Goal: Task Accomplishment & Management: Use online tool/utility

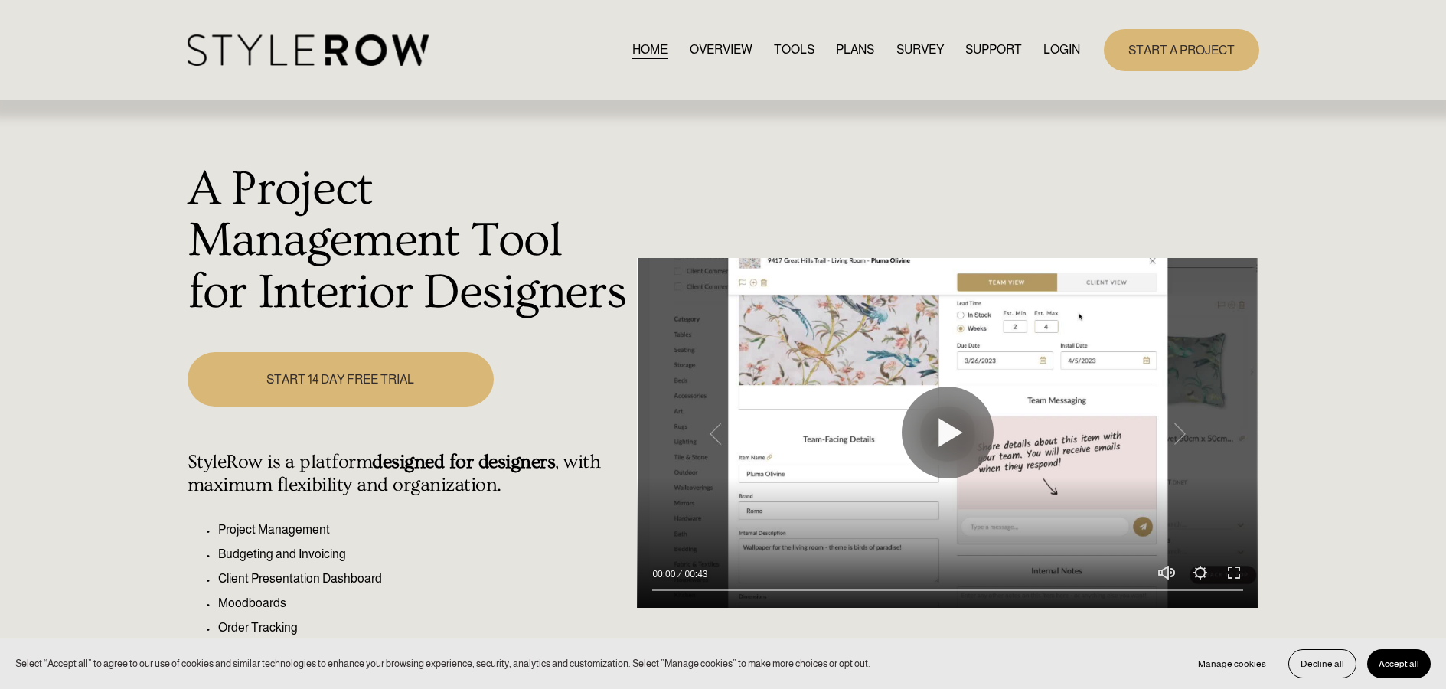
click at [1061, 44] on link "LOGIN" at bounding box center [1061, 50] width 37 height 21
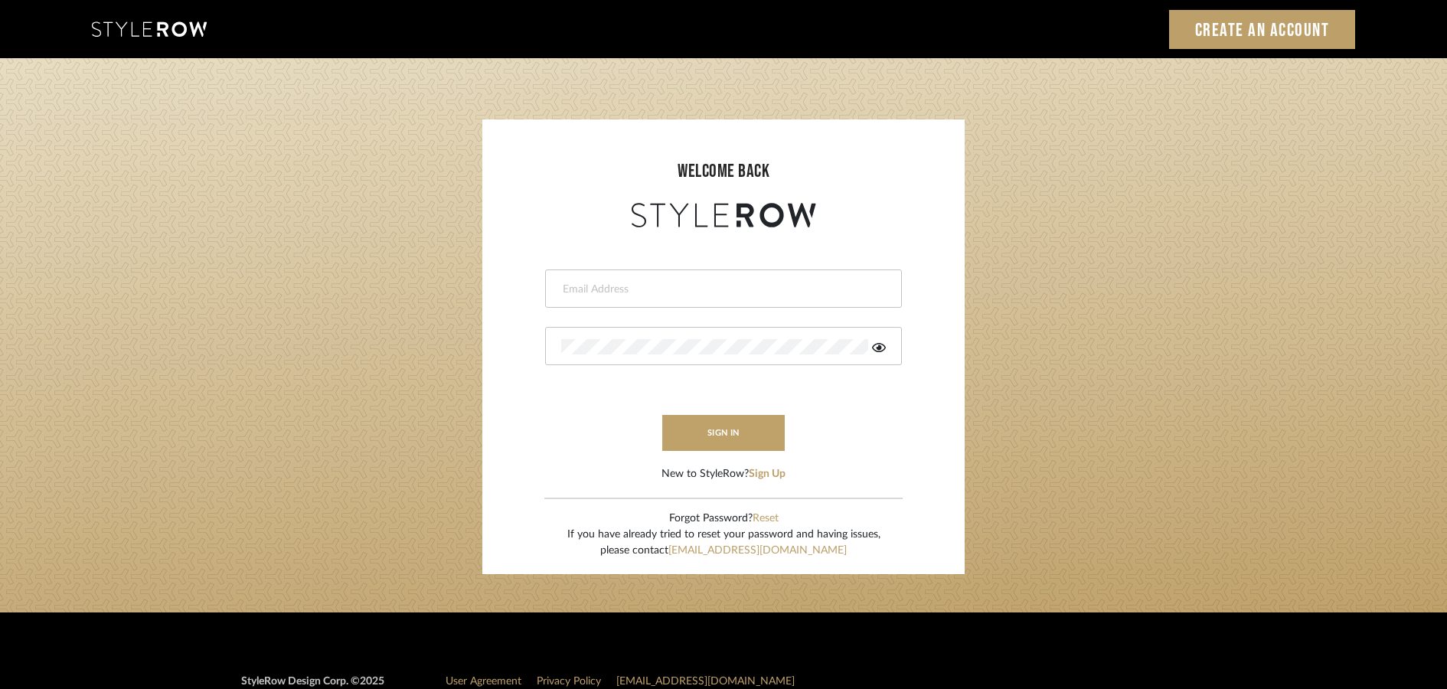
type input "james@mauldindesigns.com"
click at [726, 423] on button "sign in" at bounding box center [723, 433] width 122 height 36
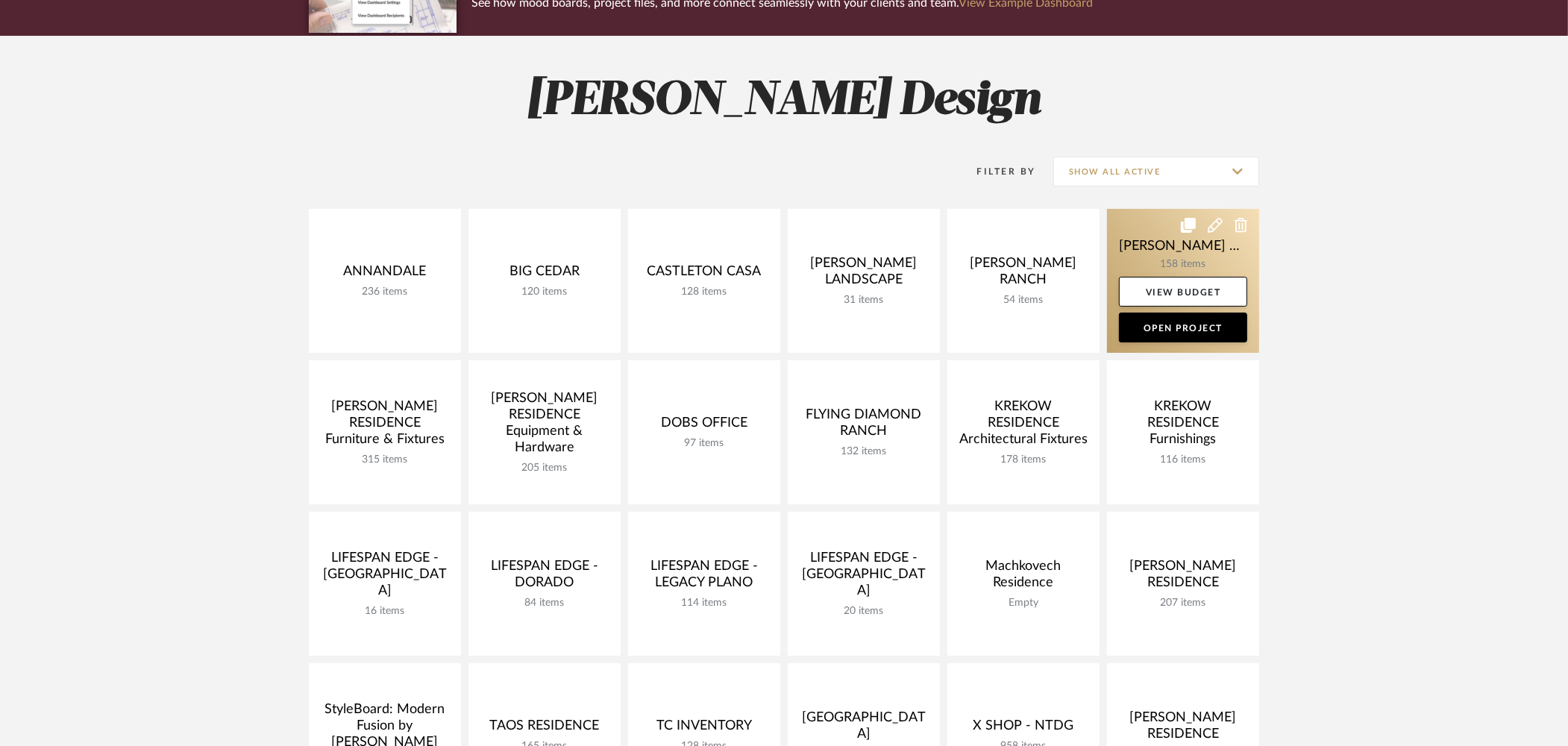
scroll to position [214, 0]
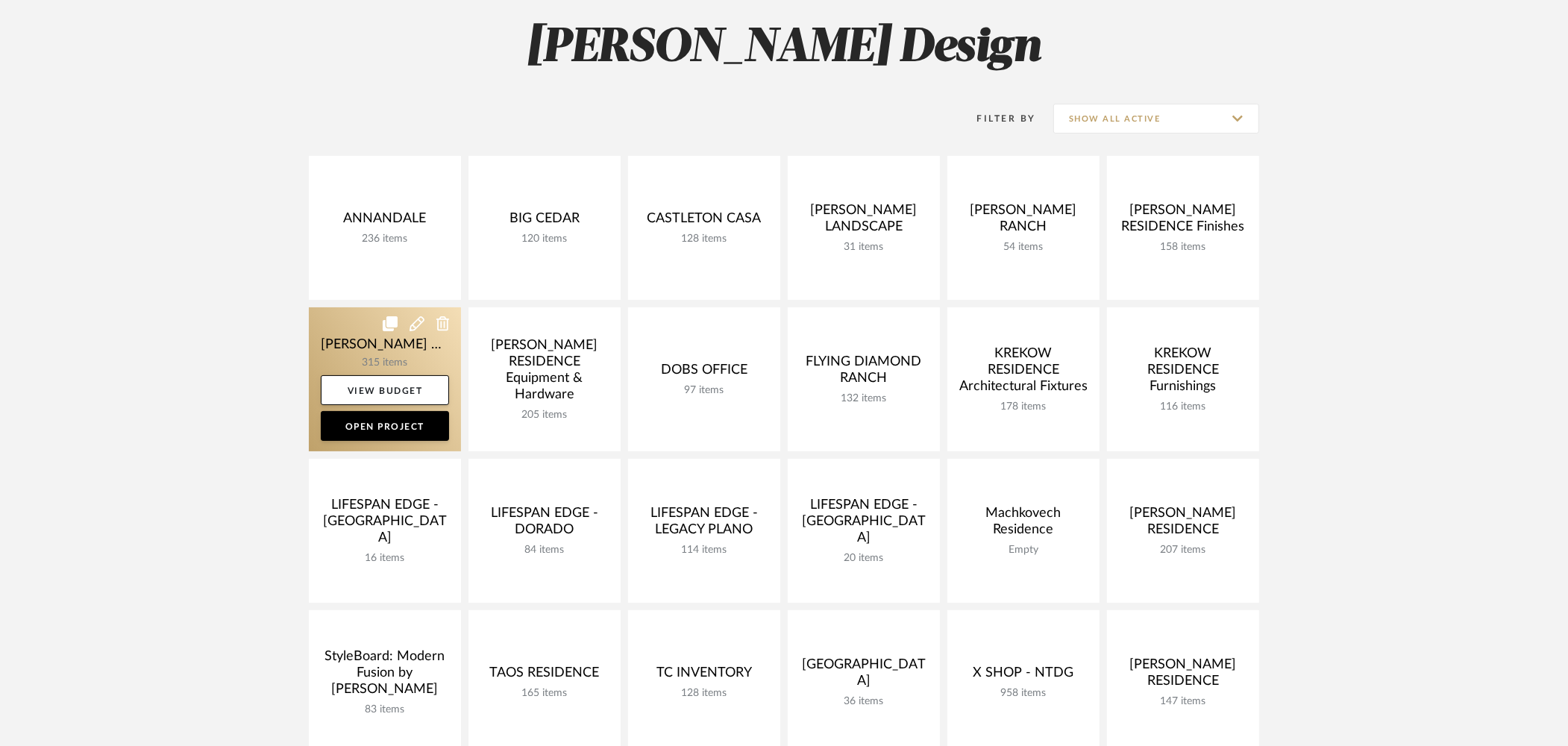
click at [355, 355] on link at bounding box center [385, 379] width 152 height 144
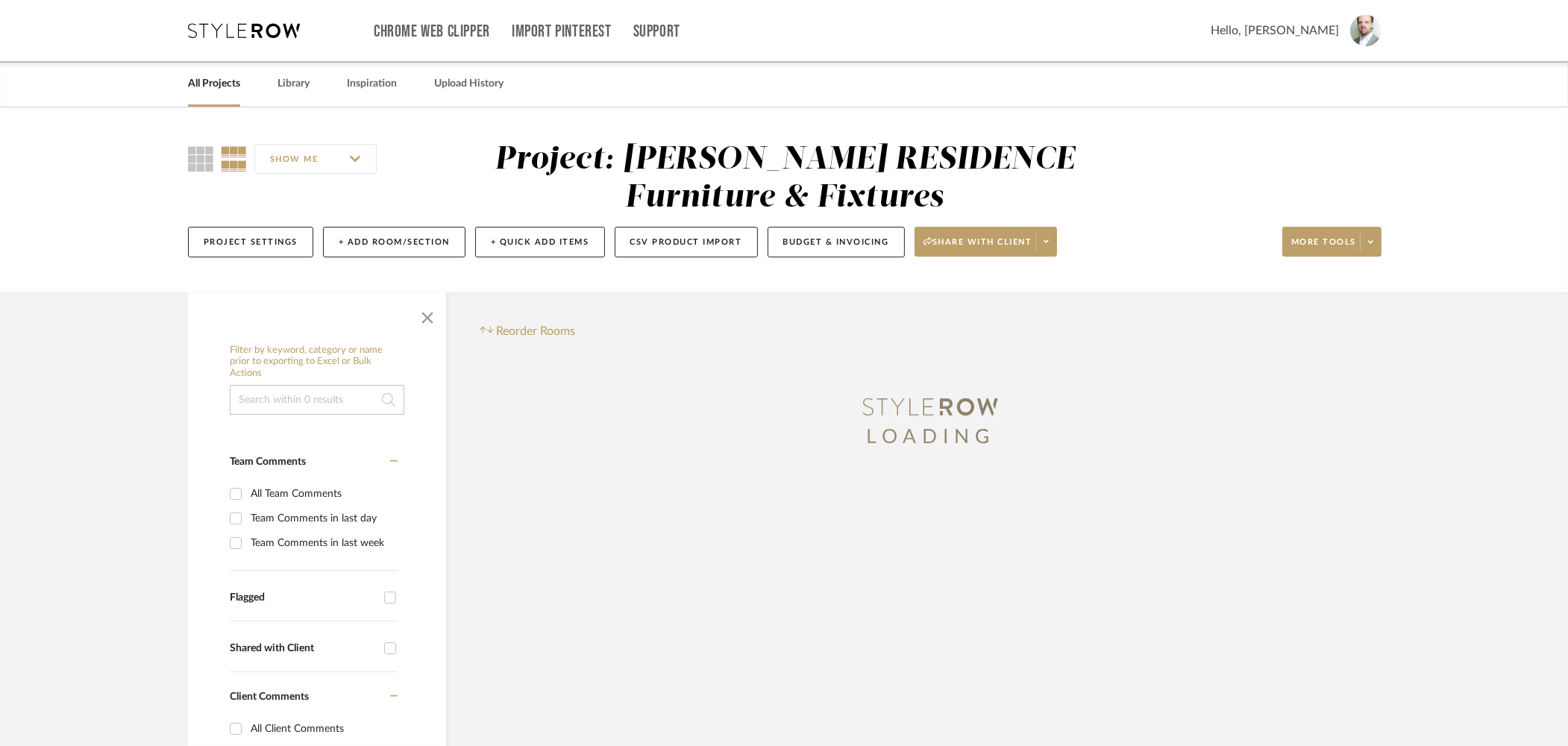
click at [329, 392] on input at bounding box center [317, 399] width 174 height 30
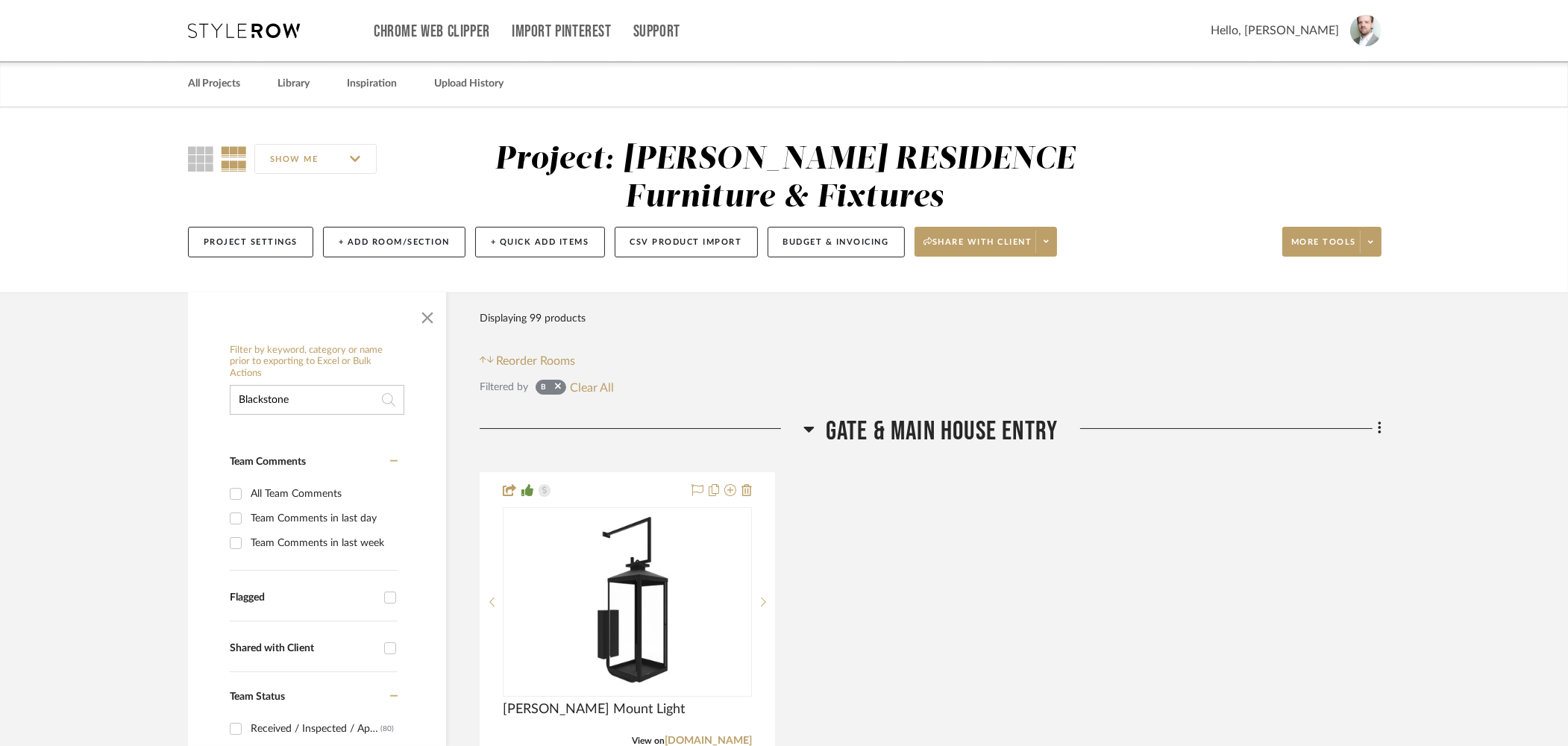
type input "Blackstone"
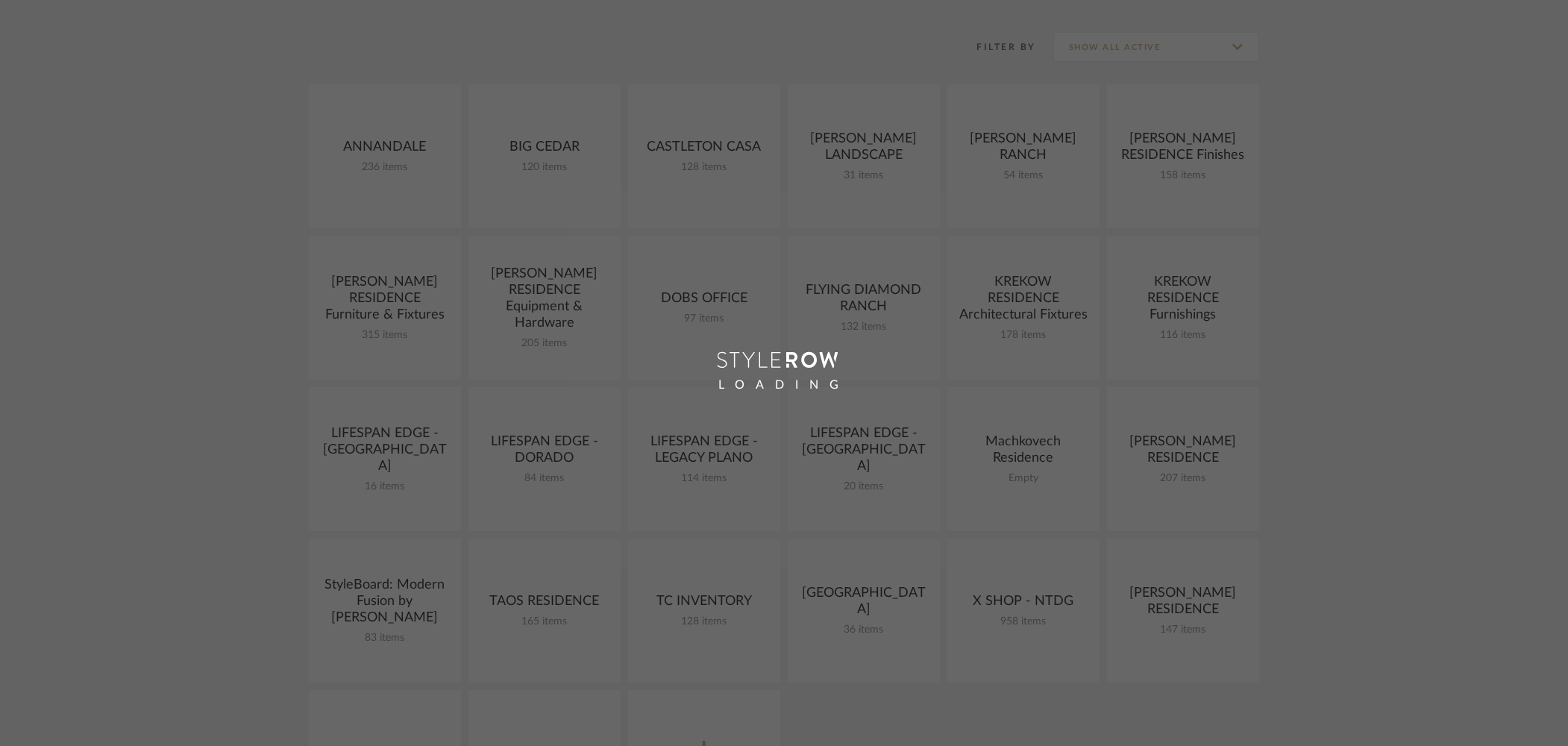
scroll to position [214, 0]
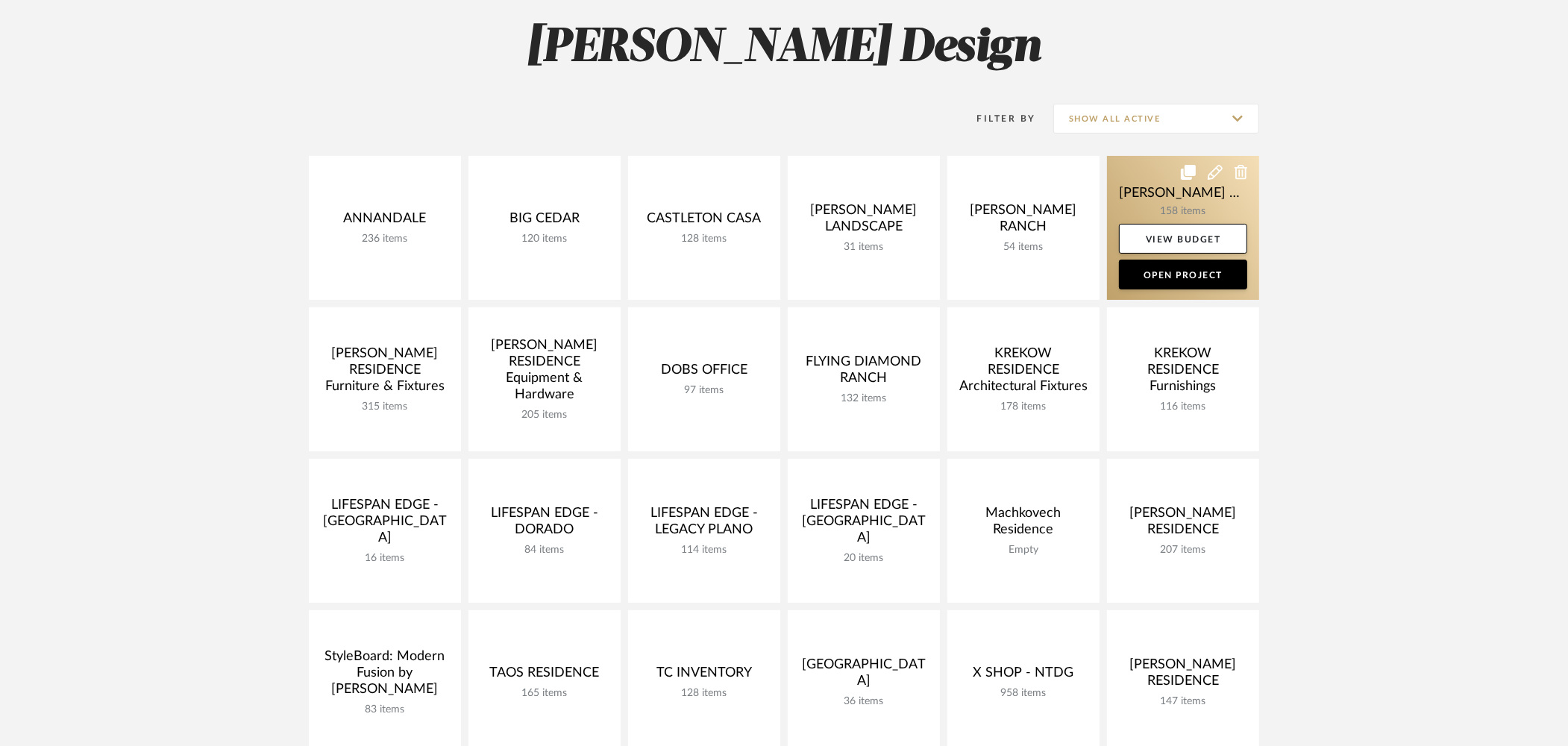
click at [1164, 209] on link at bounding box center [1183, 228] width 152 height 144
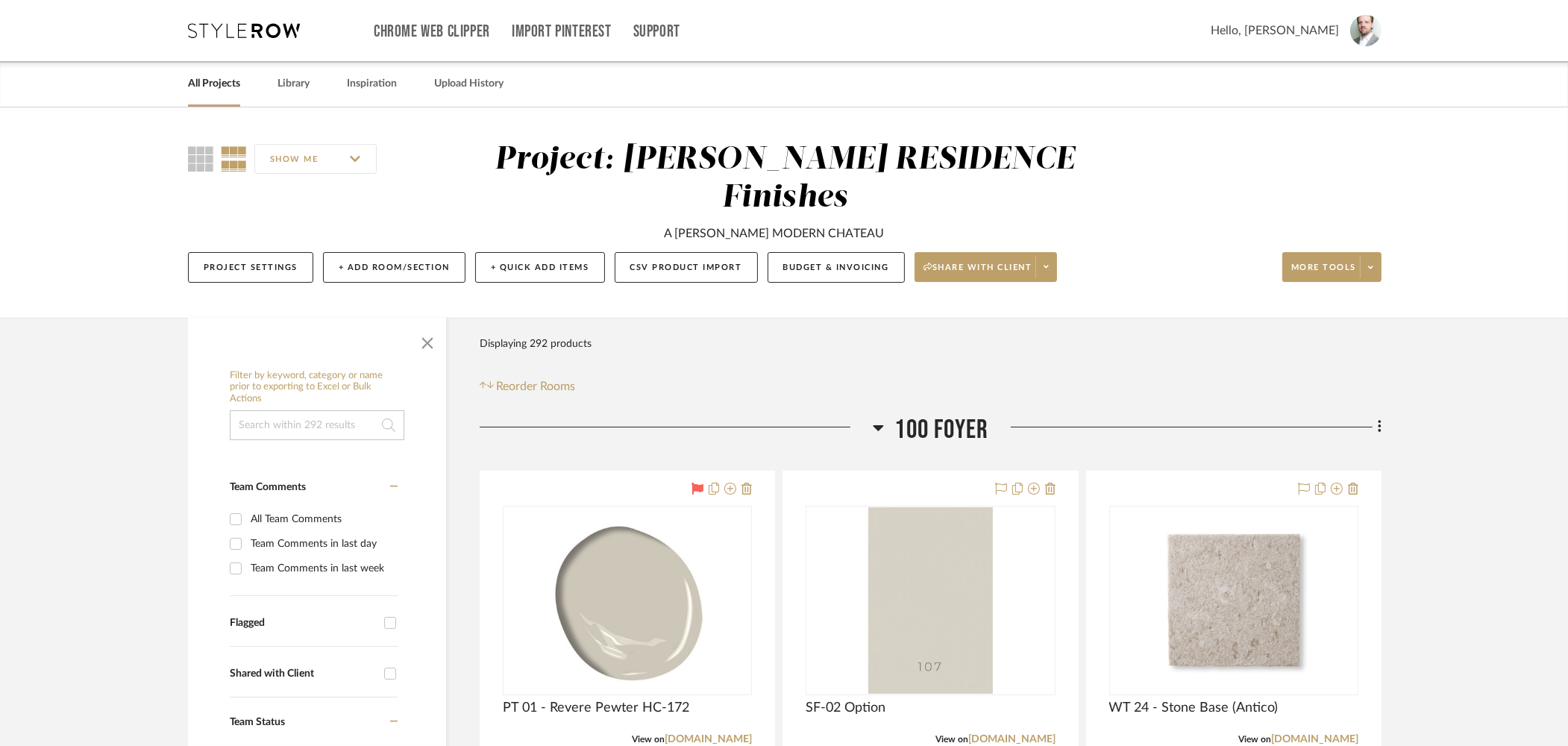
click at [329, 410] on input at bounding box center [317, 425] width 174 height 30
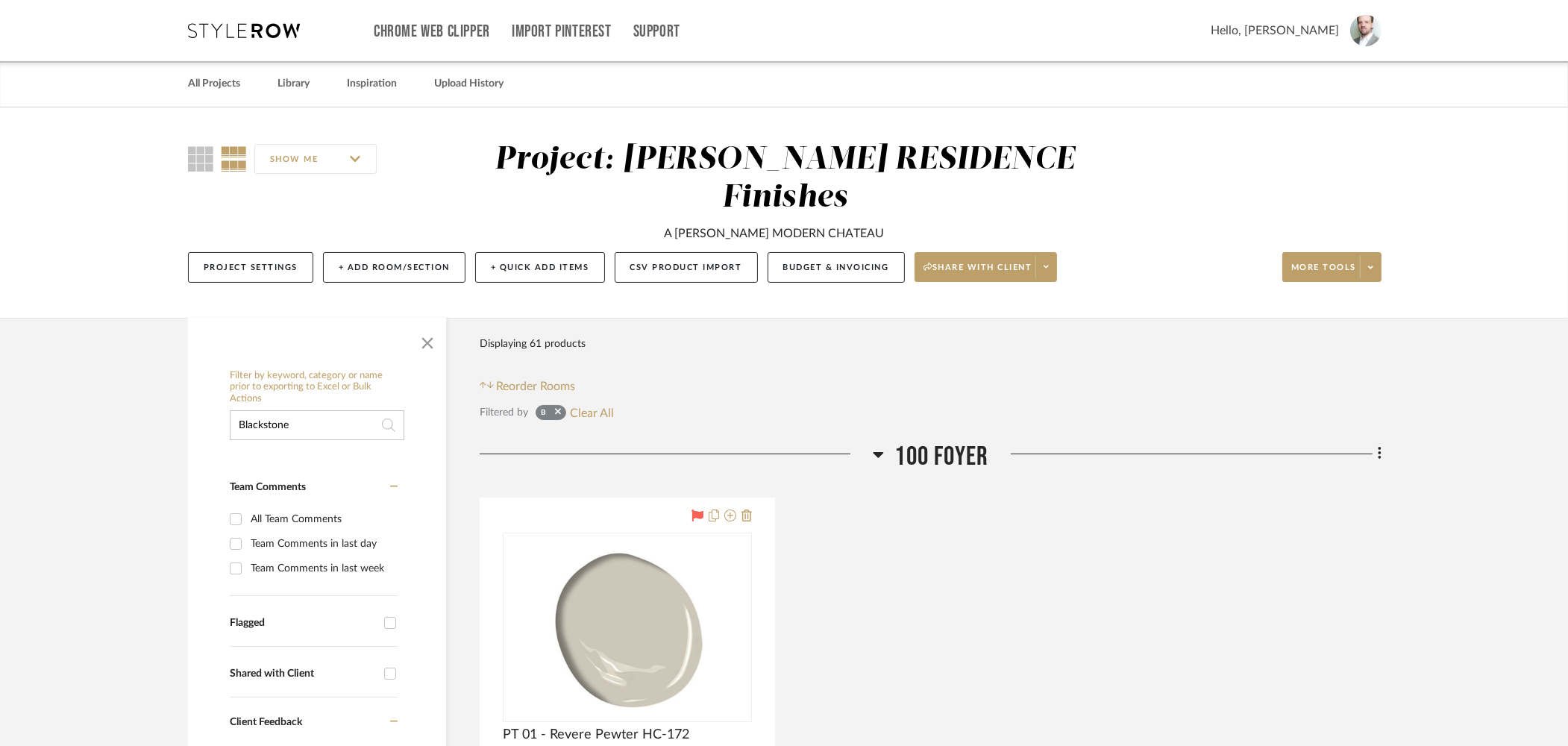
type input "Blackstone"
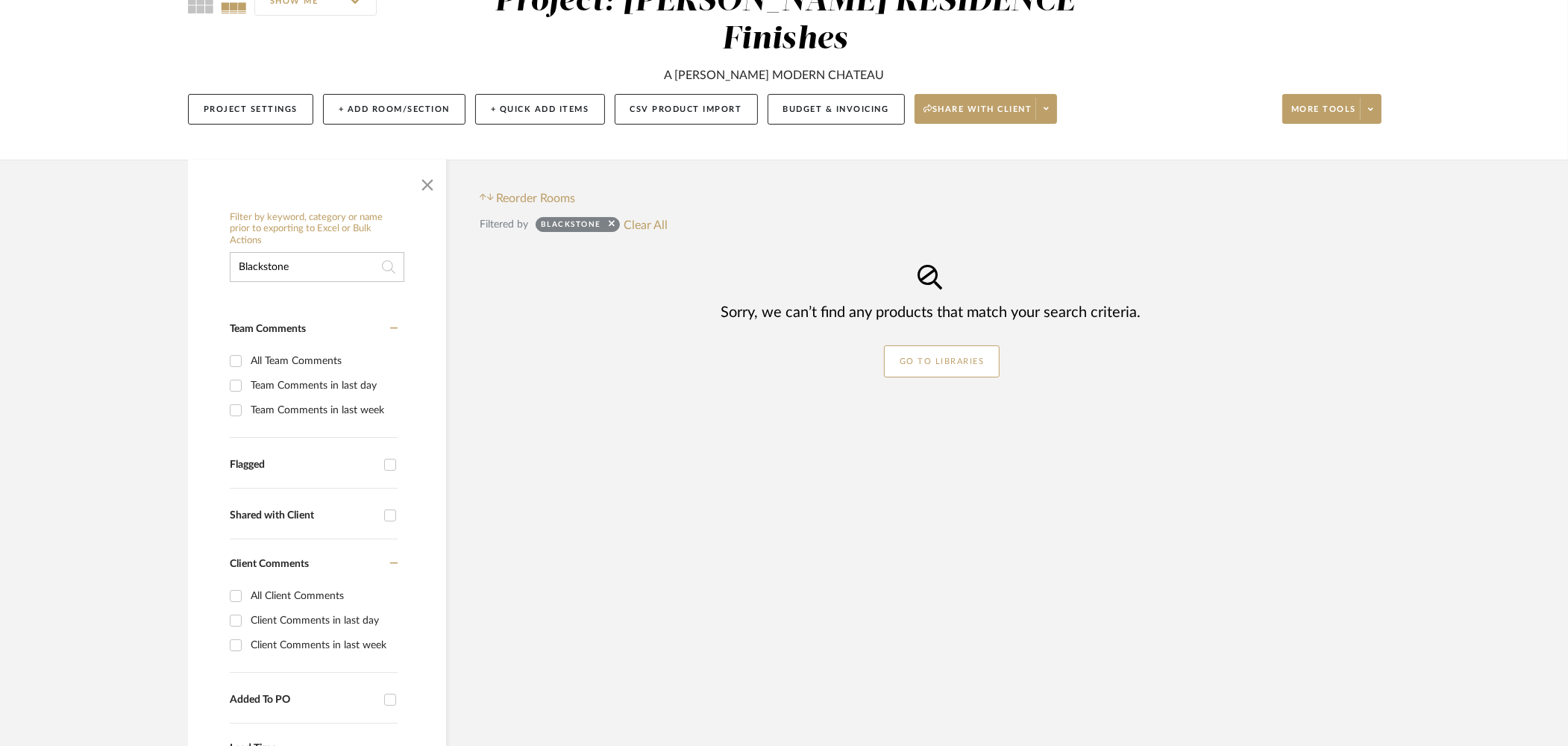
scroll to position [214, 0]
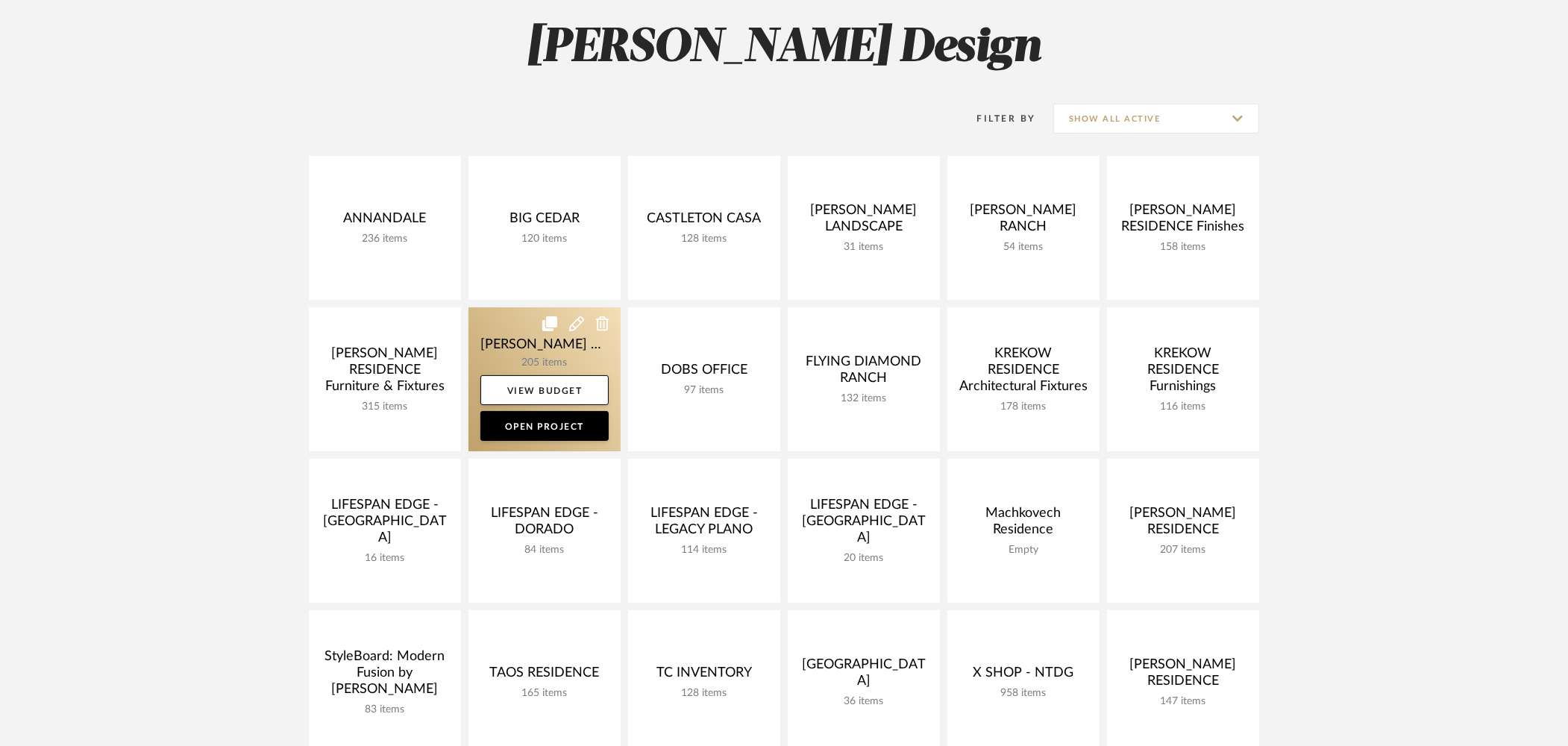
click at [545, 354] on link at bounding box center [545, 379] width 152 height 144
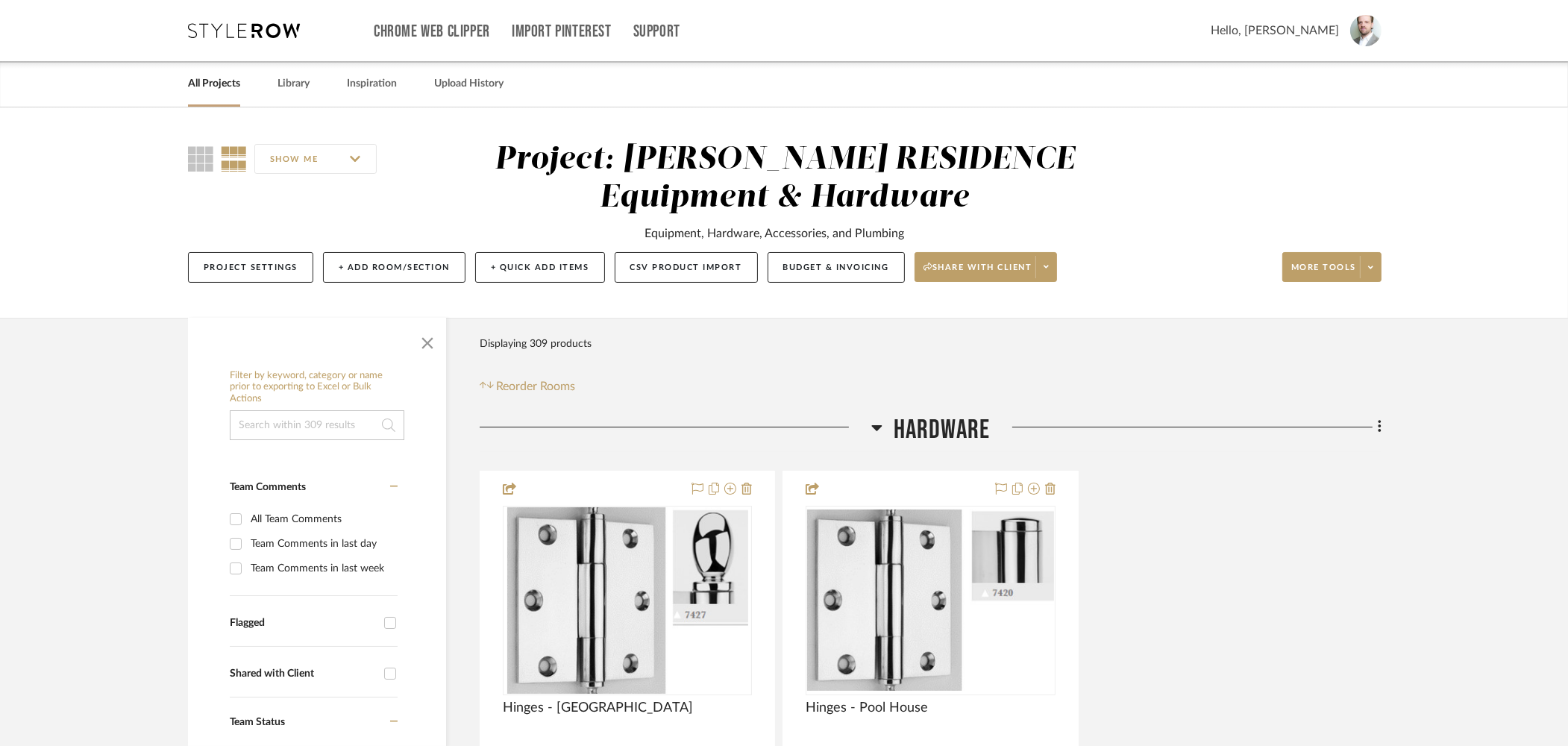
click at [302, 427] on input at bounding box center [317, 425] width 174 height 30
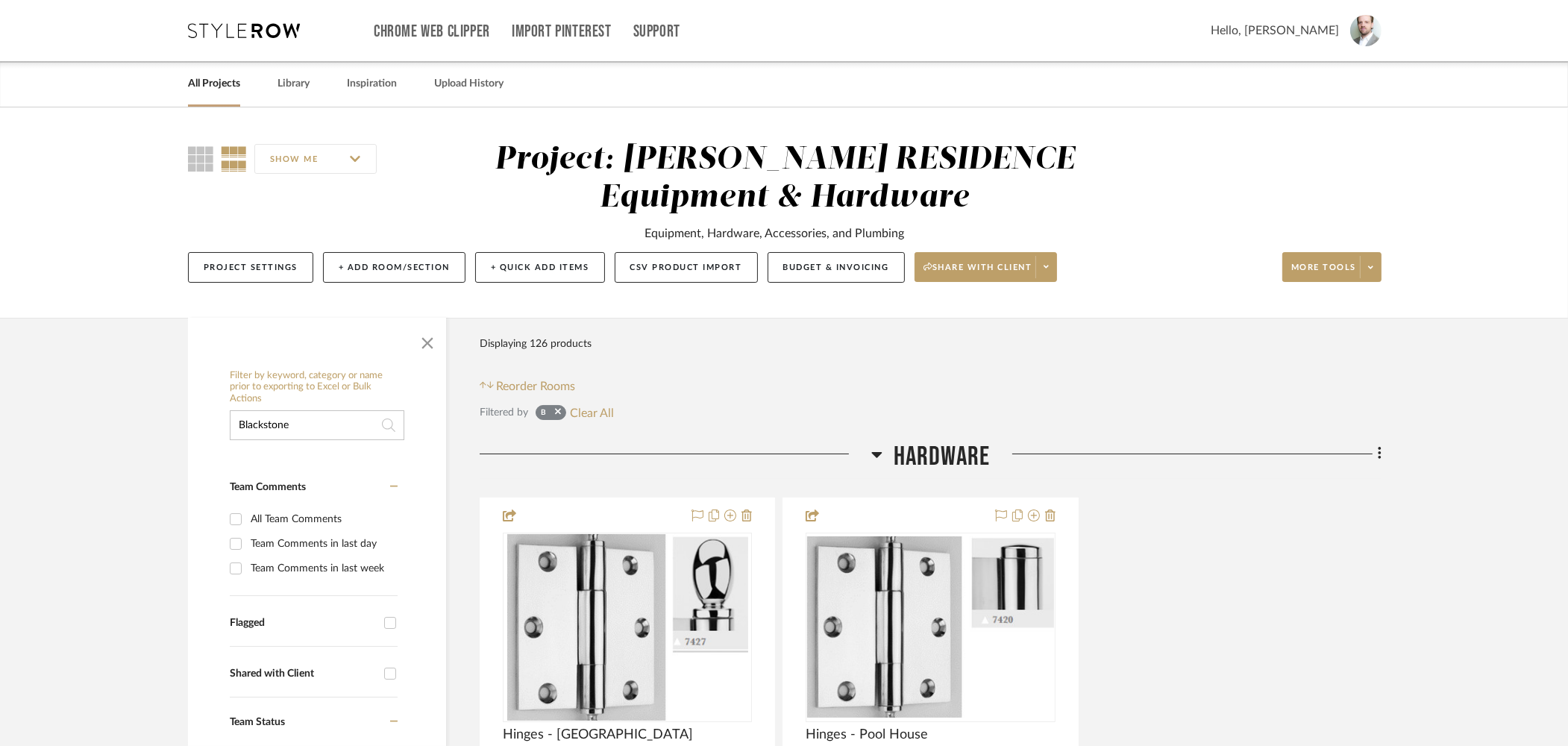
type input "Blackstone"
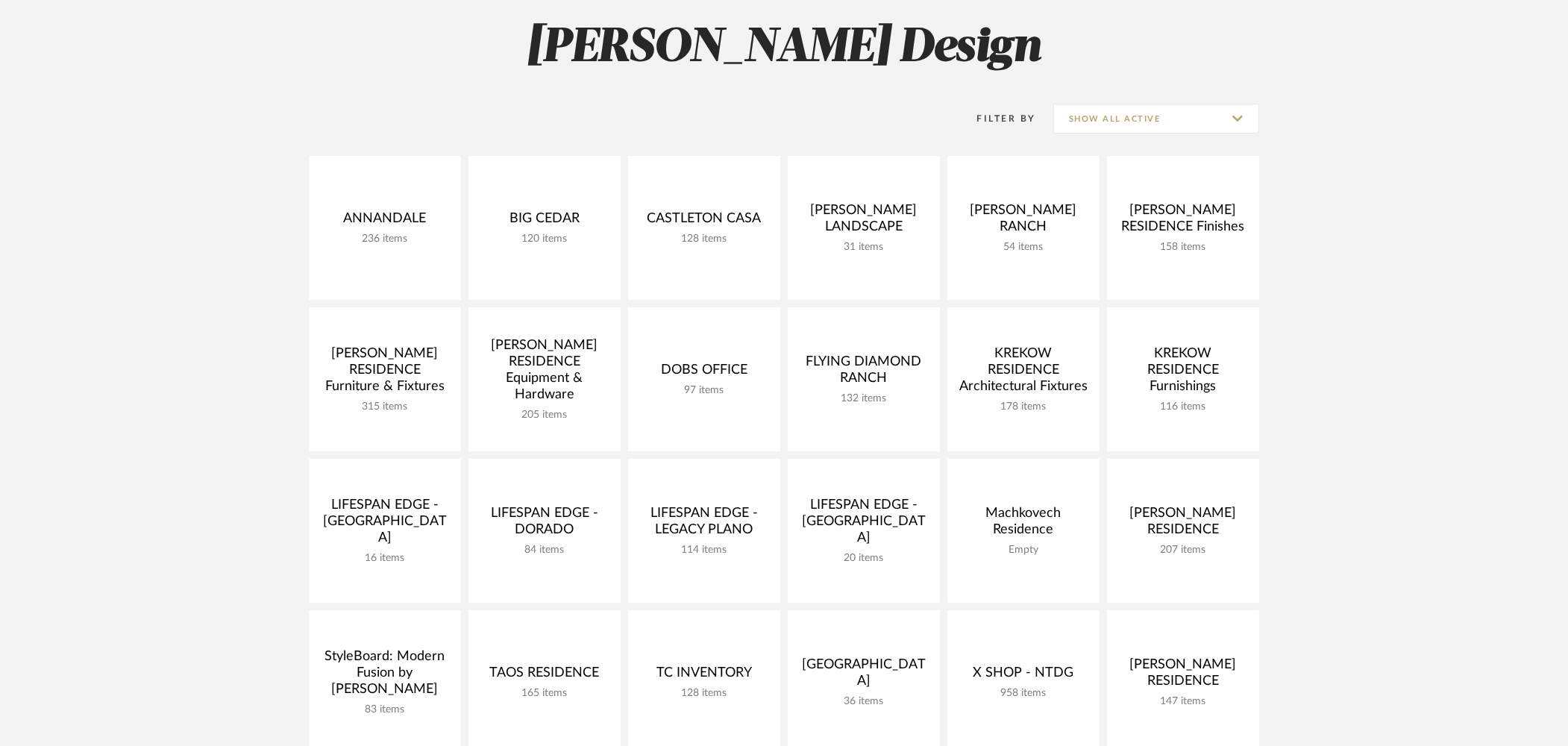
scroll to position [211, 0]
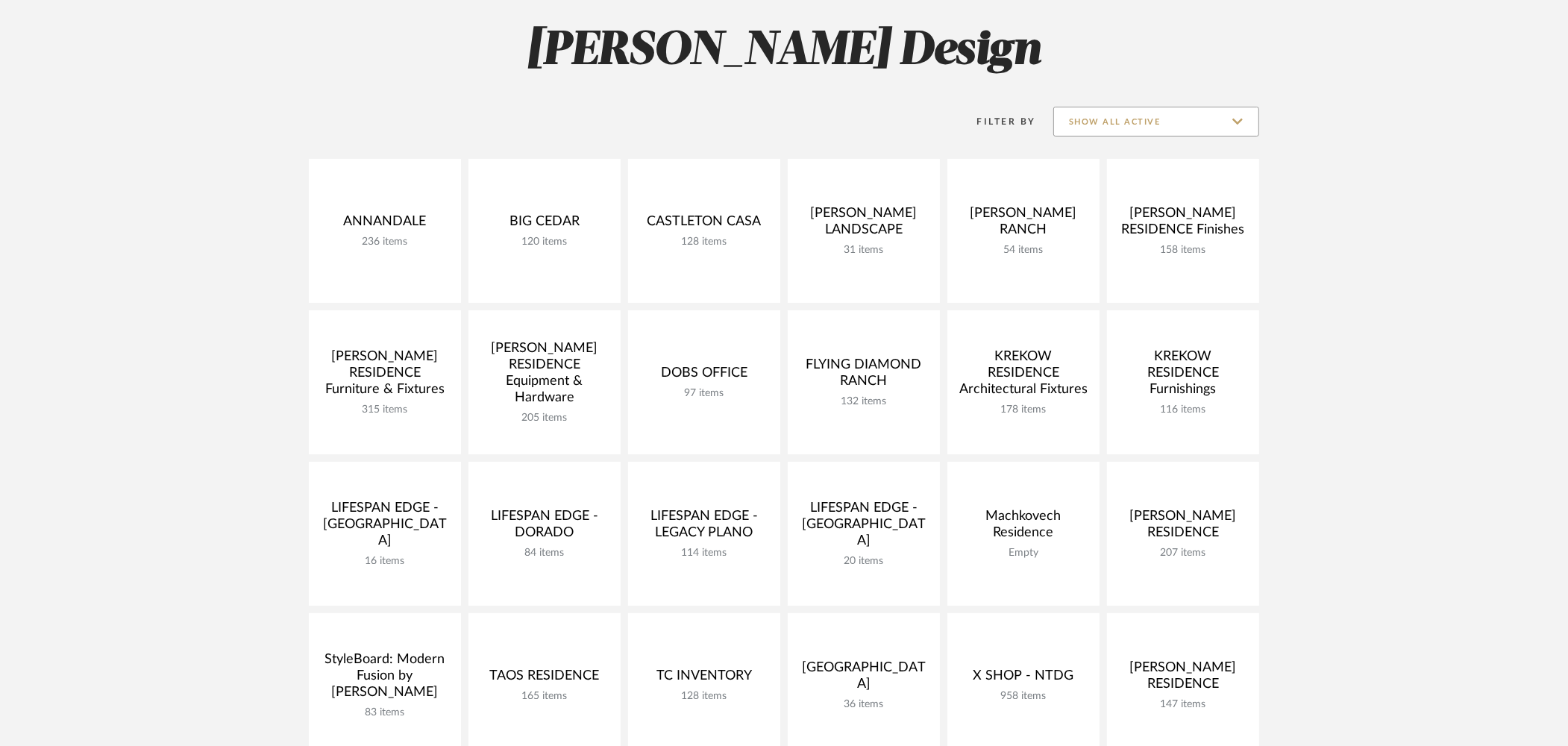
click at [1171, 115] on input "Show All Active" at bounding box center [1156, 121] width 206 height 30
click at [1300, 188] on div "[GEOGRAPHIC_DATA] 236 items View Budget Open Project BIG CEDAR 120 items View B…" at bounding box center [784, 537] width 1074 height 757
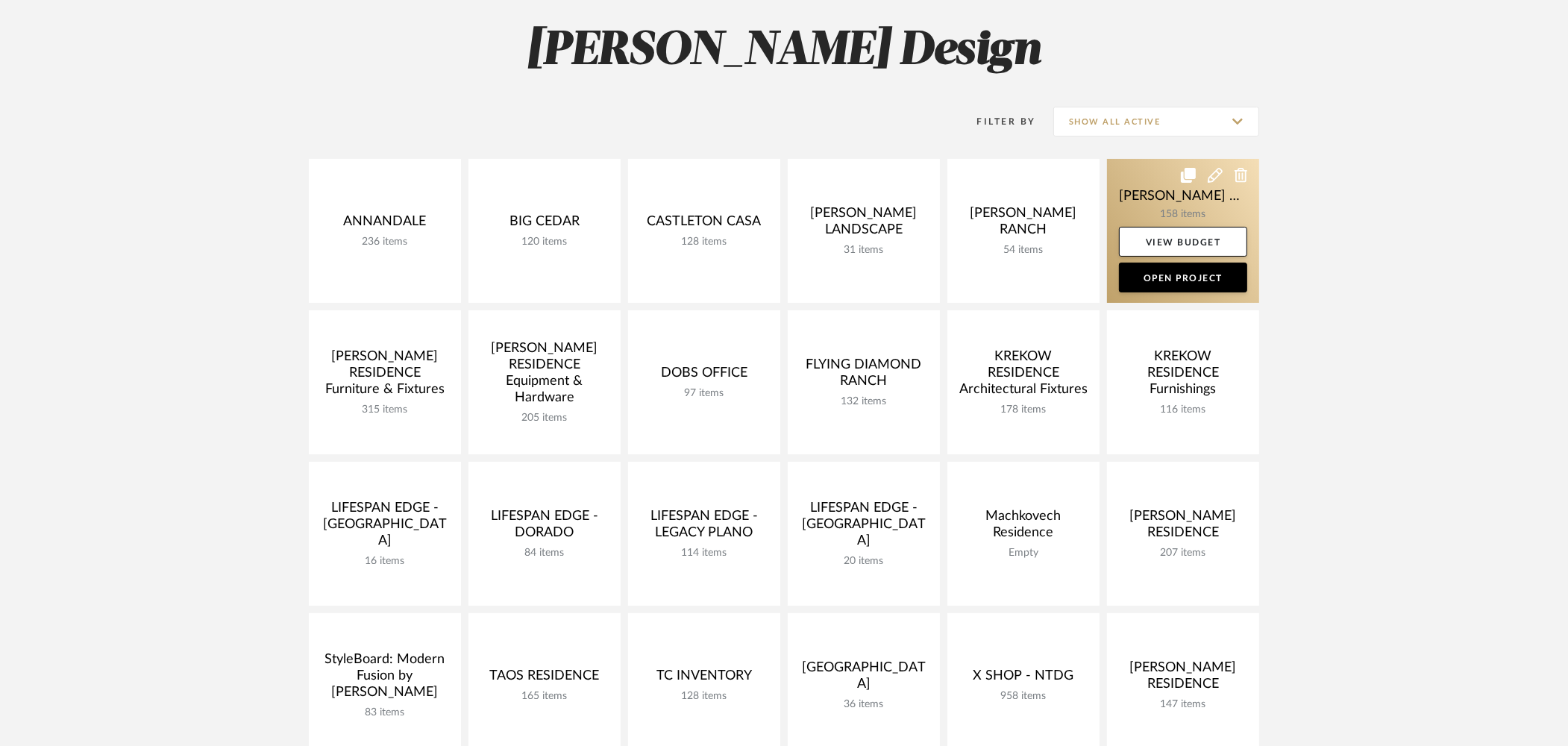
click at [1168, 211] on link at bounding box center [1183, 231] width 152 height 144
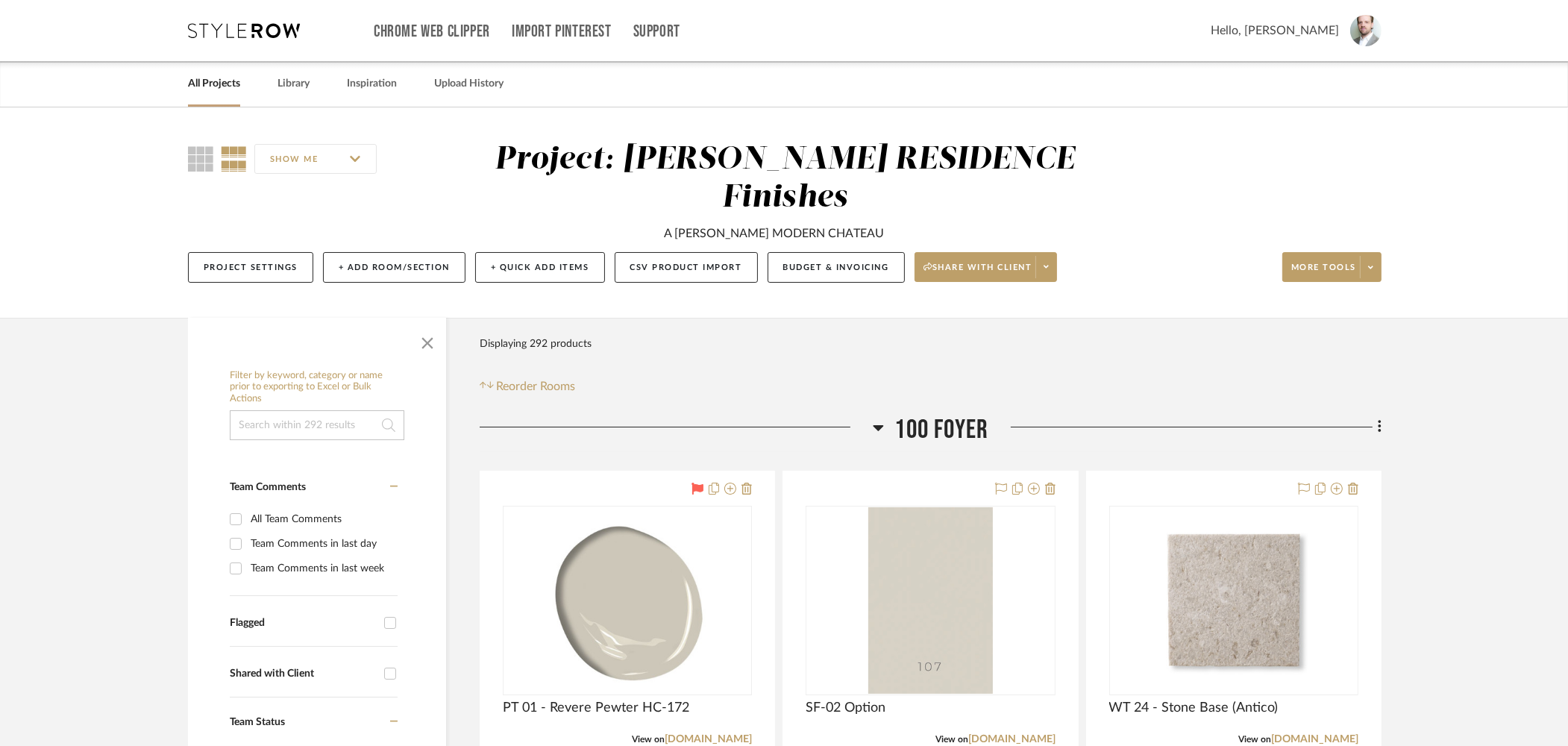
click at [343, 410] on input at bounding box center [317, 425] width 174 height 30
paste input "Regatta"
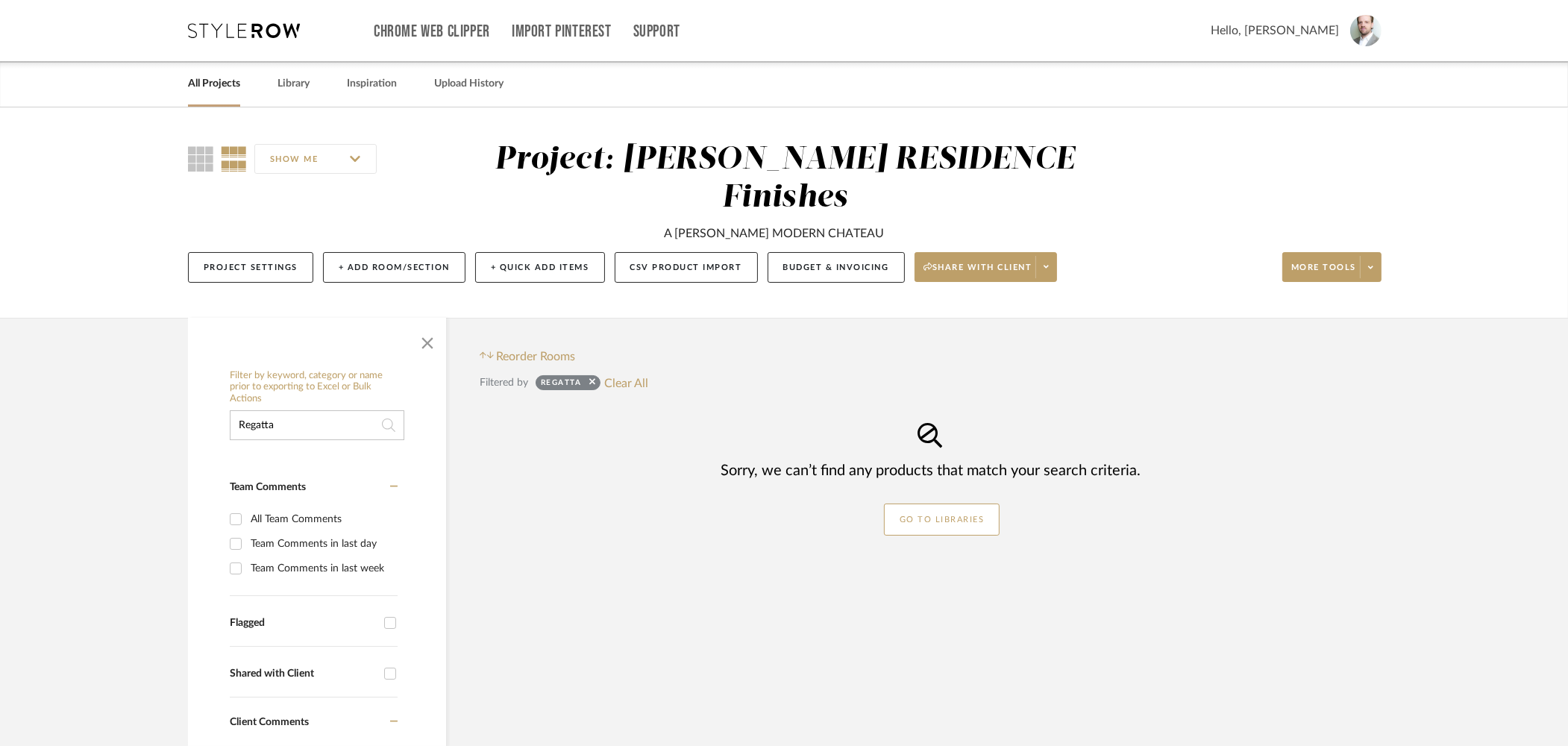
type input "Regatta"
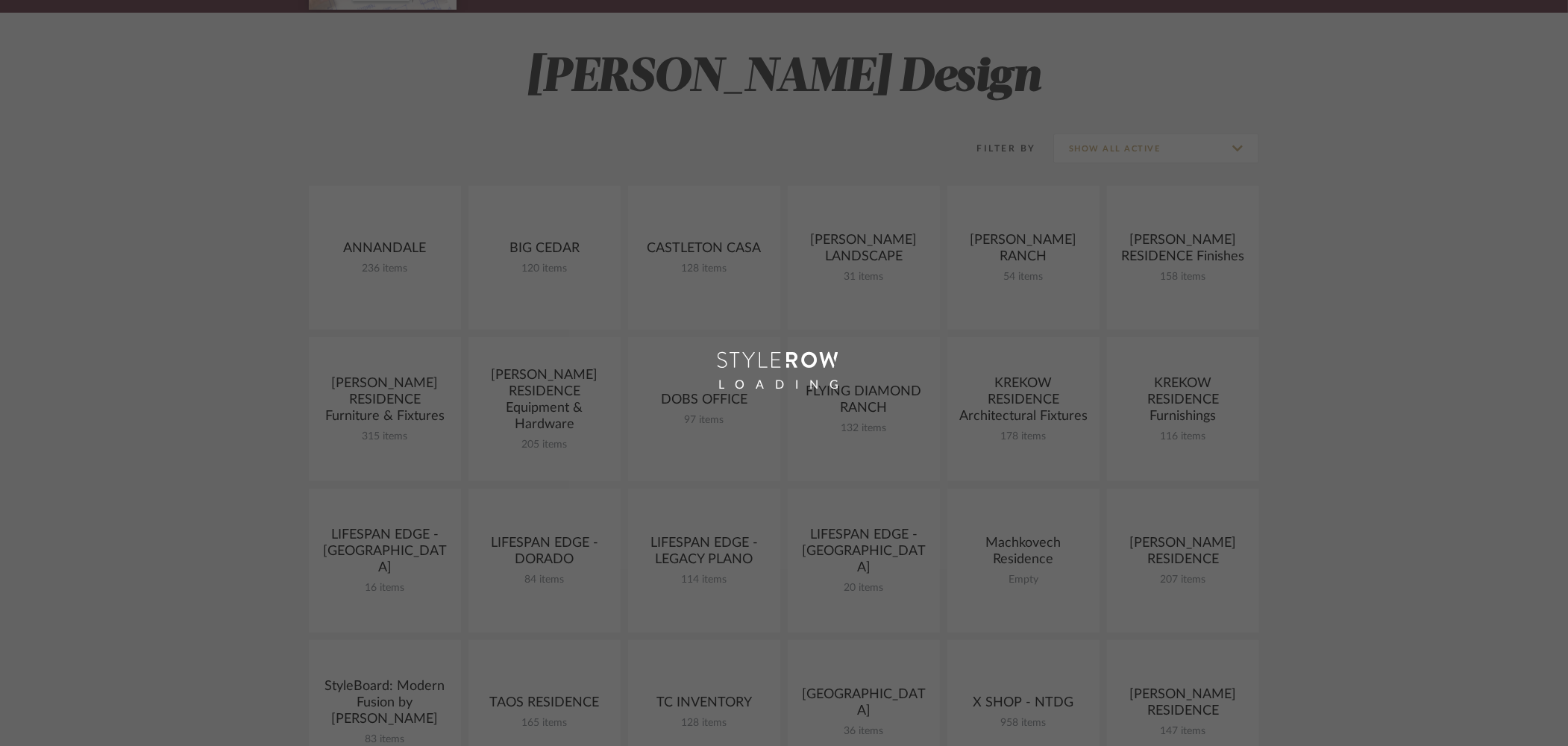
scroll to position [211, 0]
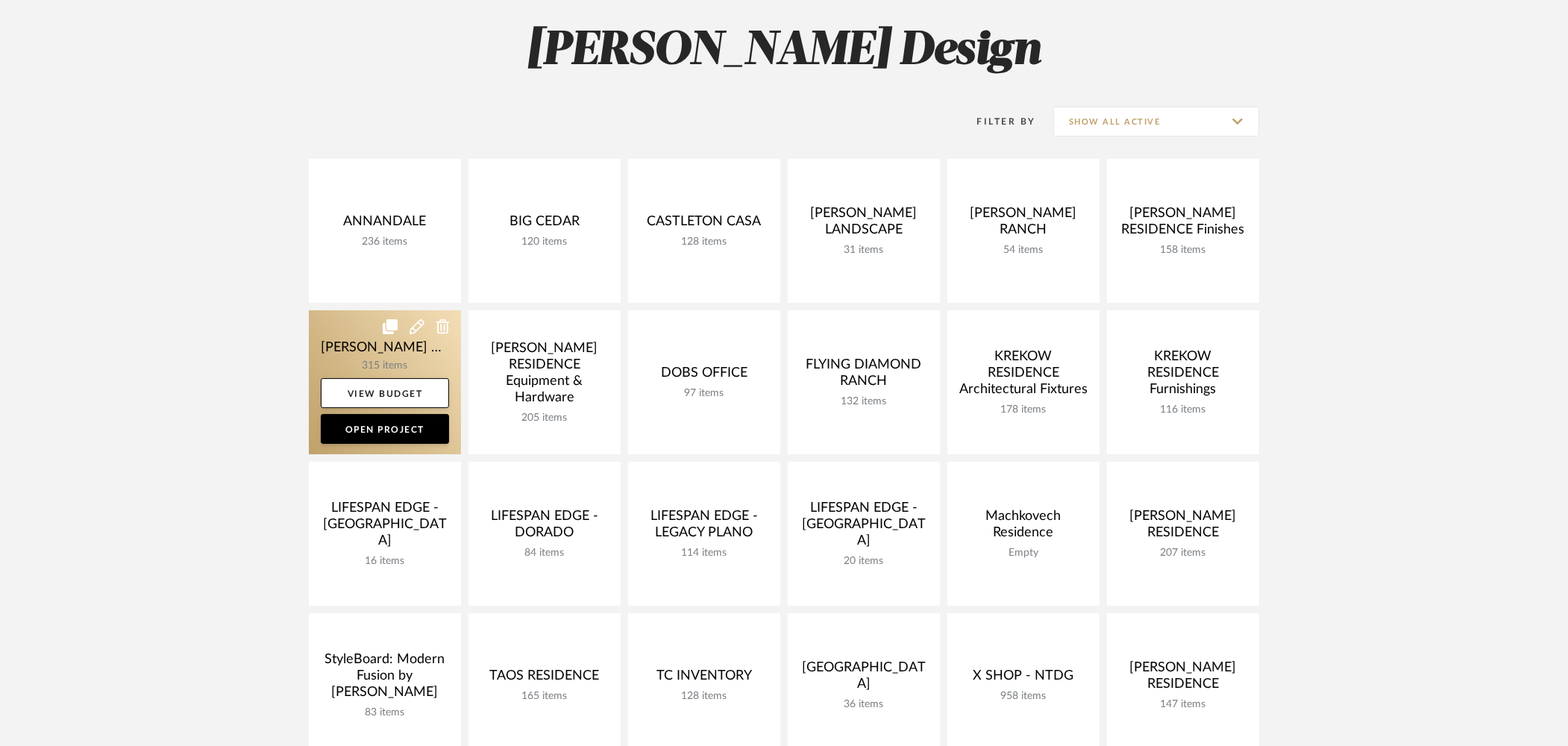
click at [349, 349] on link at bounding box center [385, 382] width 152 height 144
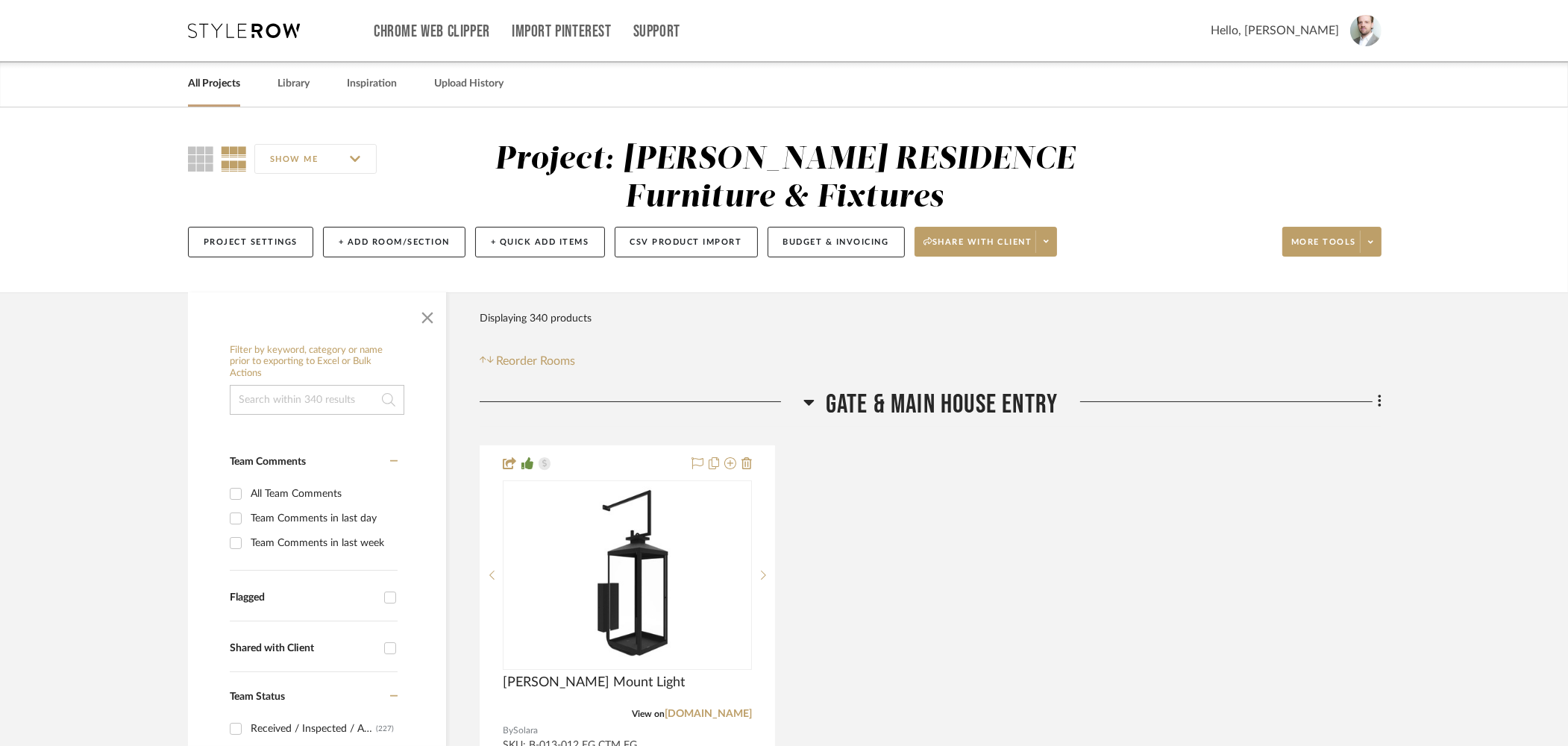
click at [324, 397] on input at bounding box center [317, 399] width 174 height 30
paste input "Regatta"
type input "Regatta"
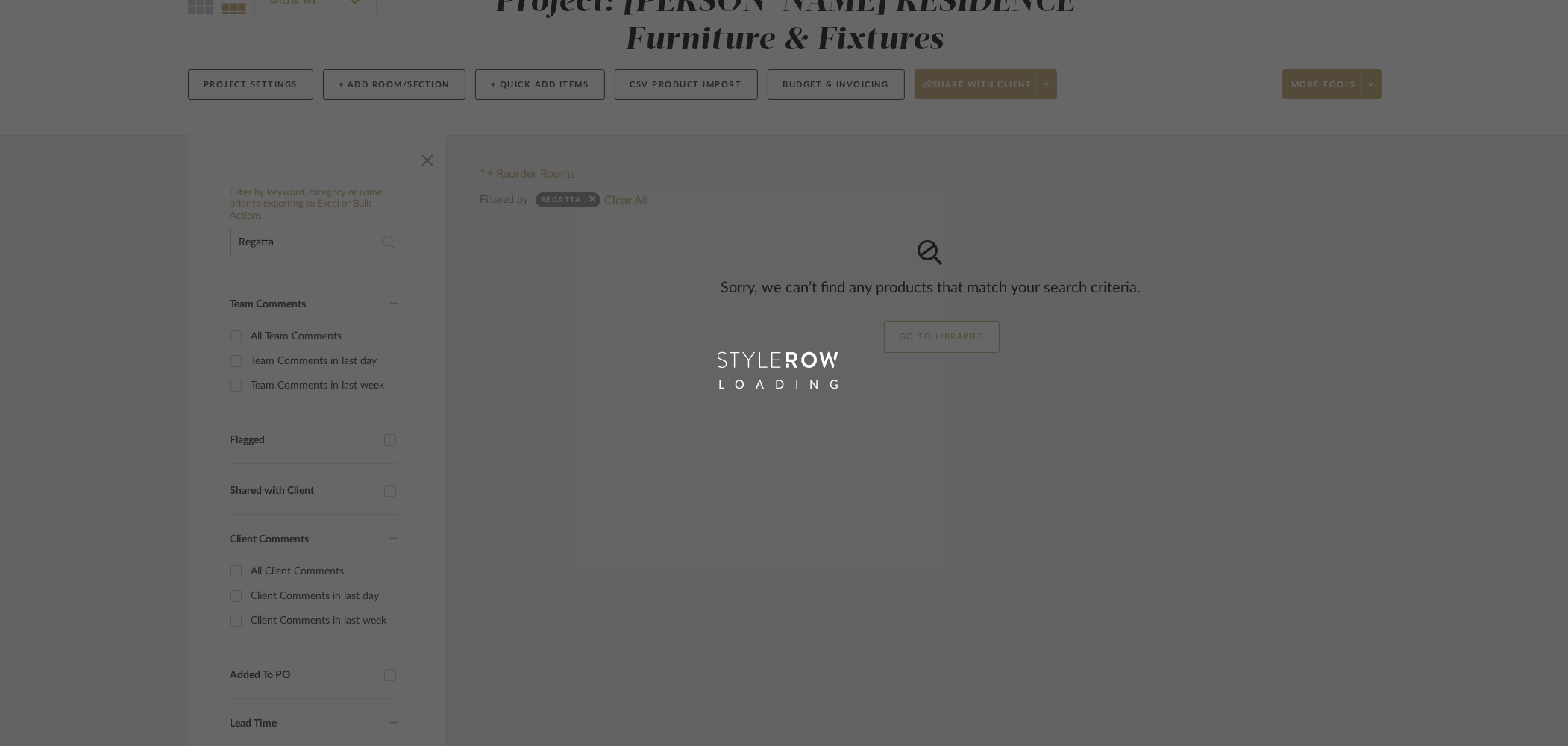
scroll to position [301, 0]
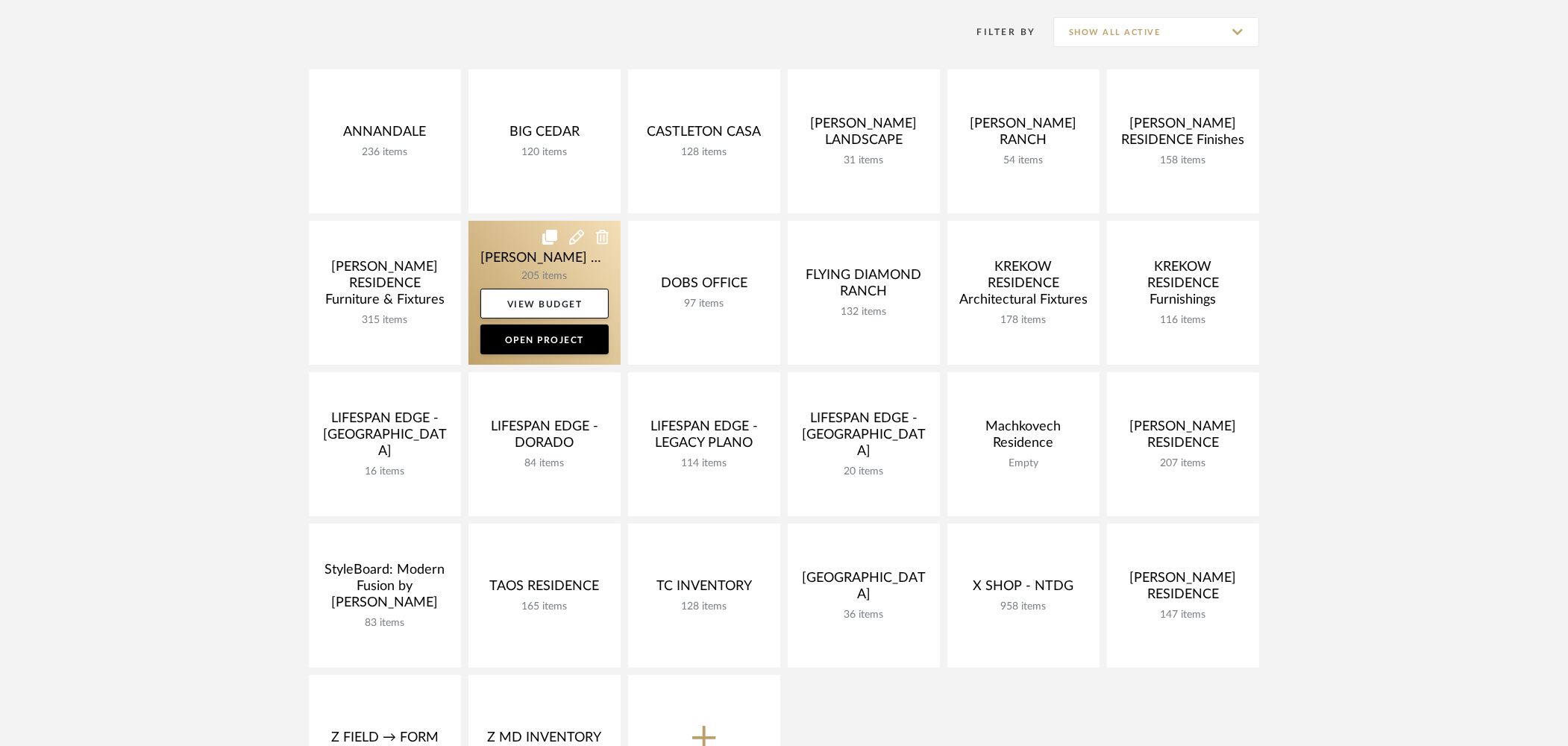
click at [527, 266] on link at bounding box center [545, 293] width 152 height 144
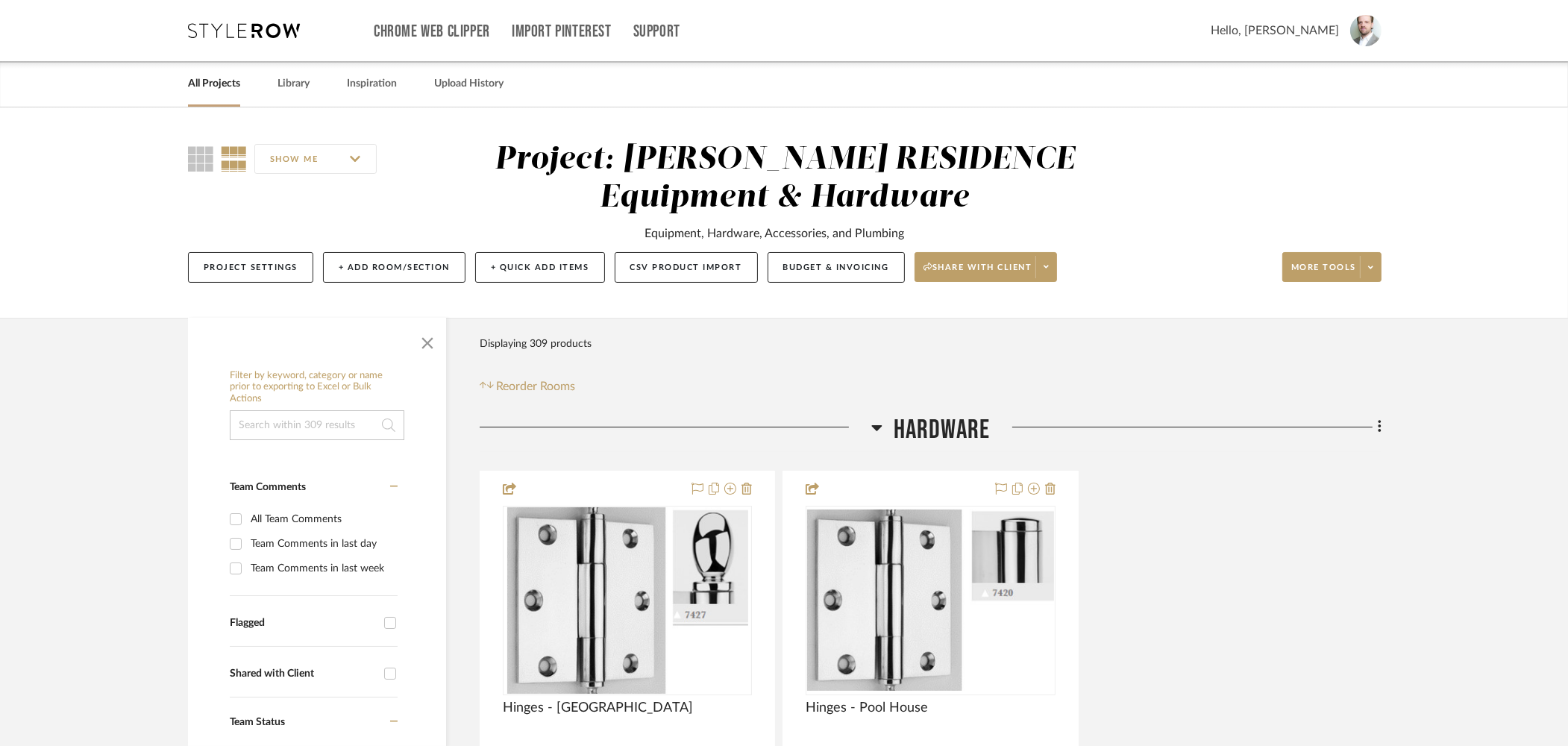
click at [364, 416] on input at bounding box center [317, 425] width 174 height 30
paste input "Regatta"
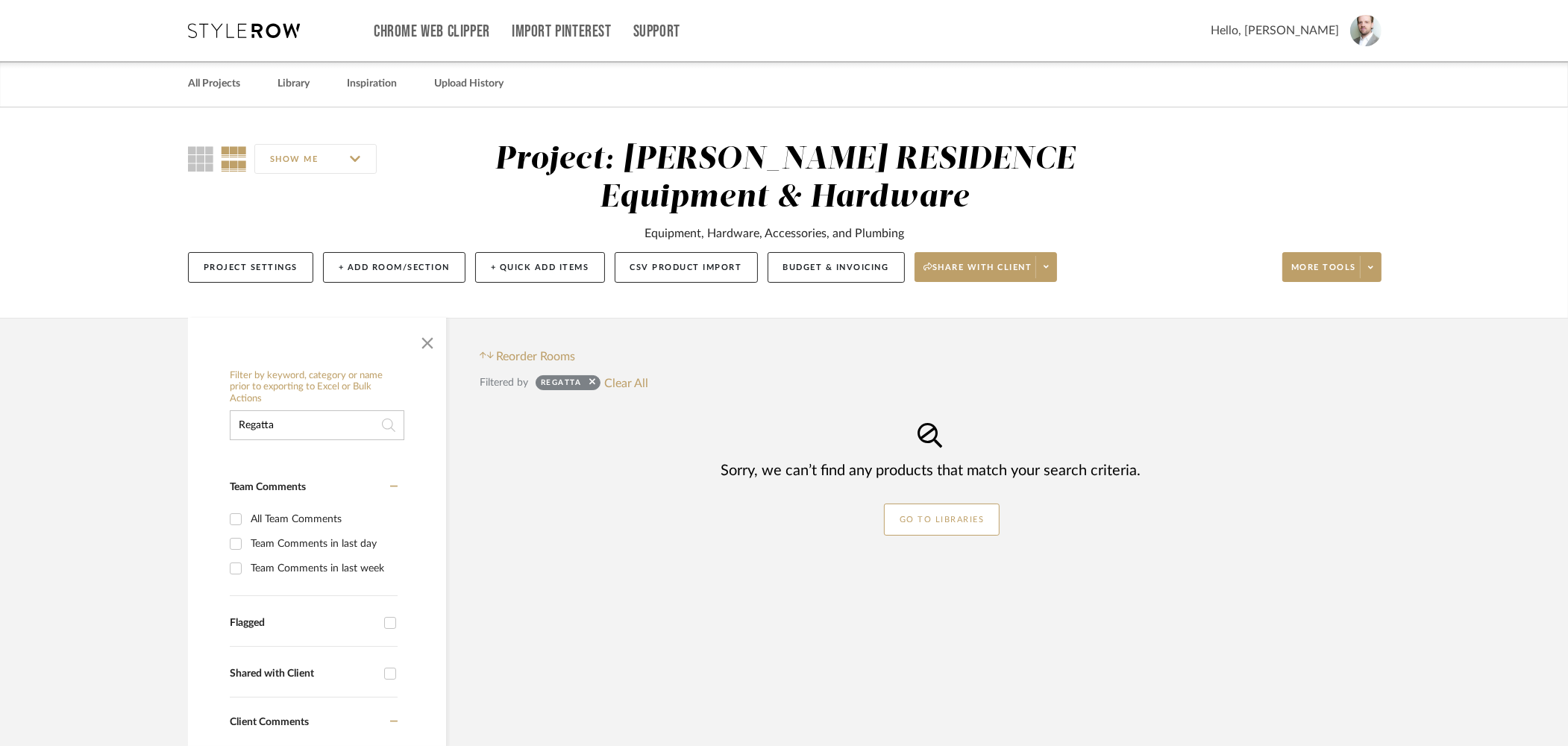
type input "Regatta"
click at [591, 381] on icon at bounding box center [593, 382] width 6 height 10
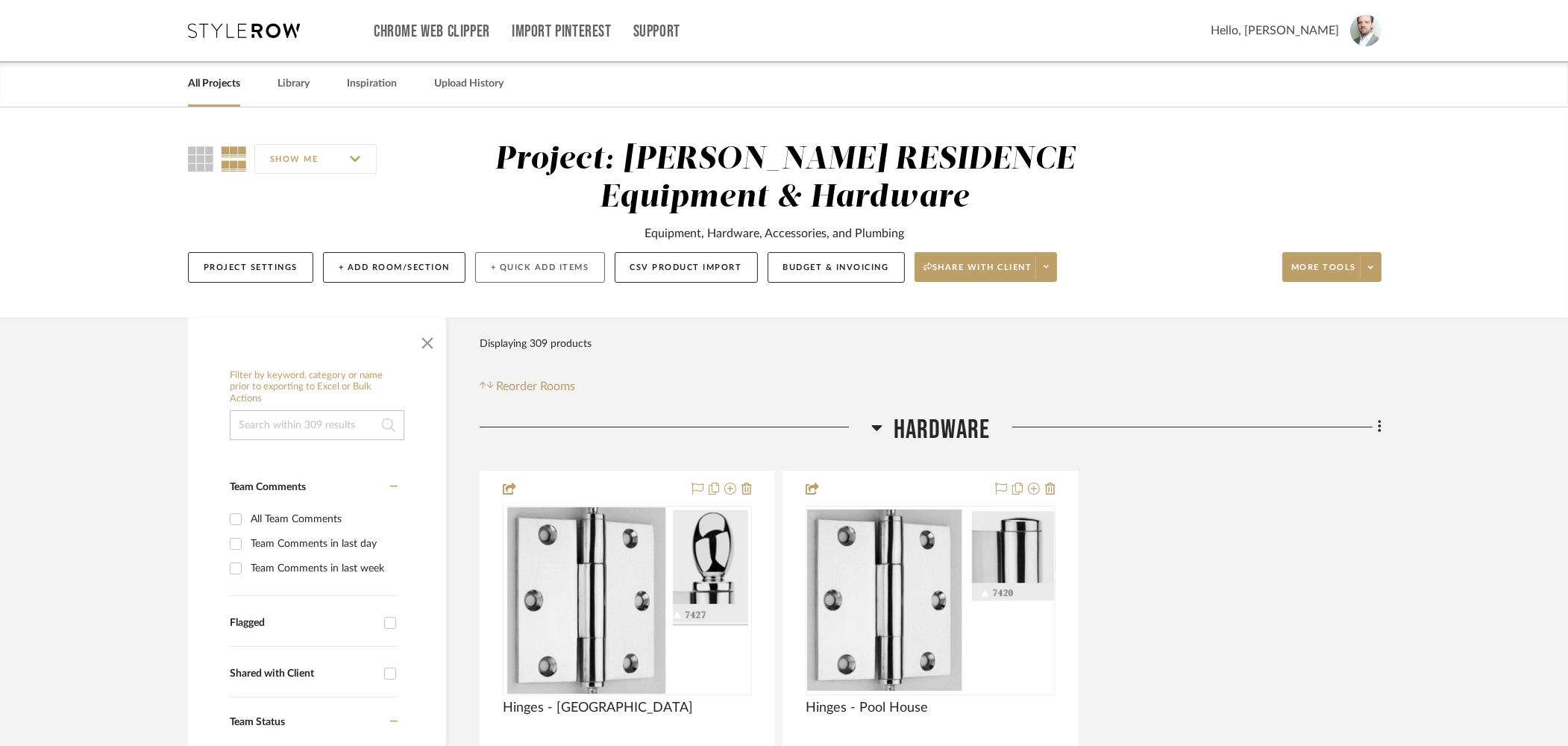
click at [528, 262] on button "+ Quick Add Items" at bounding box center [540, 267] width 130 height 30
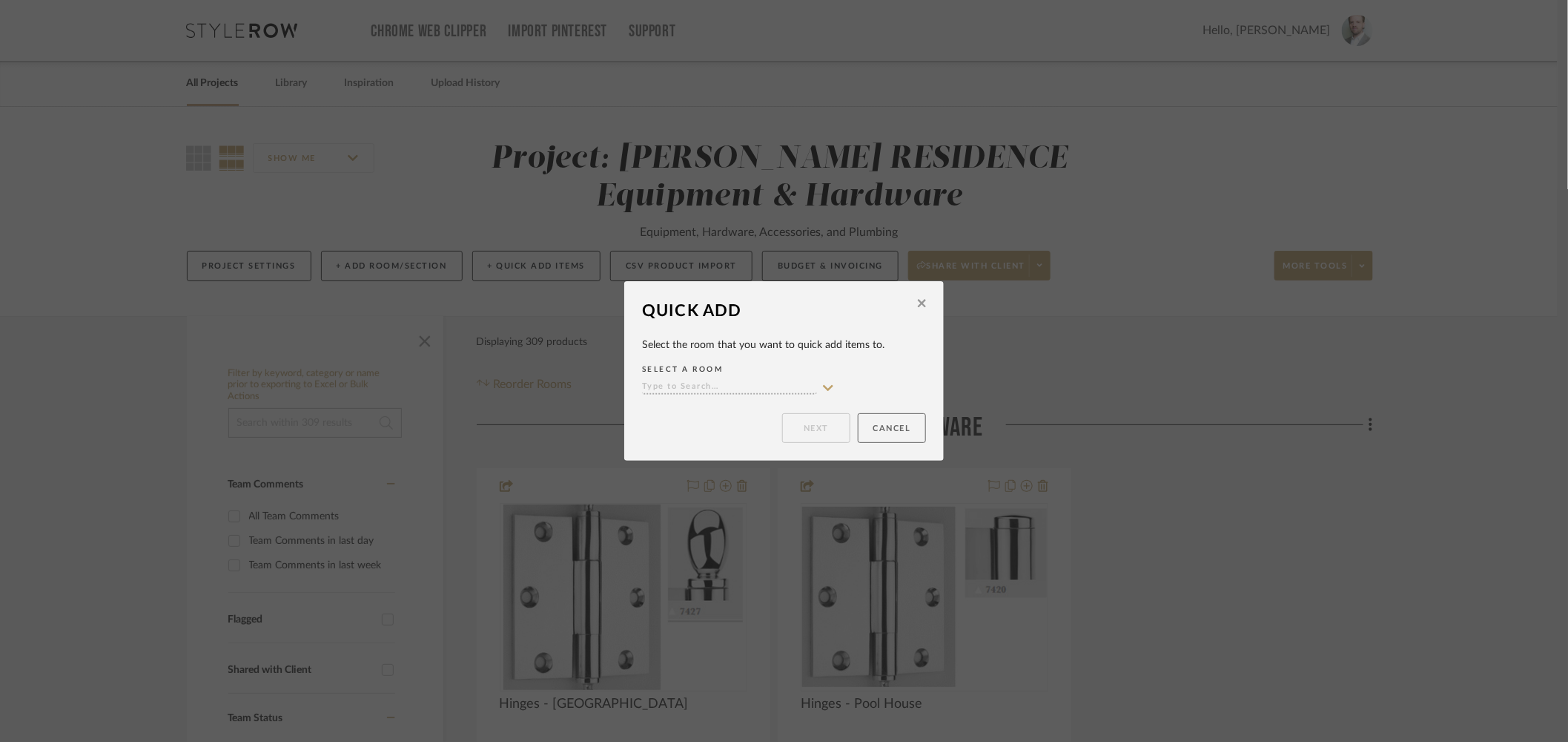
click at [888, 439] on button "Cancel" at bounding box center [892, 427] width 68 height 30
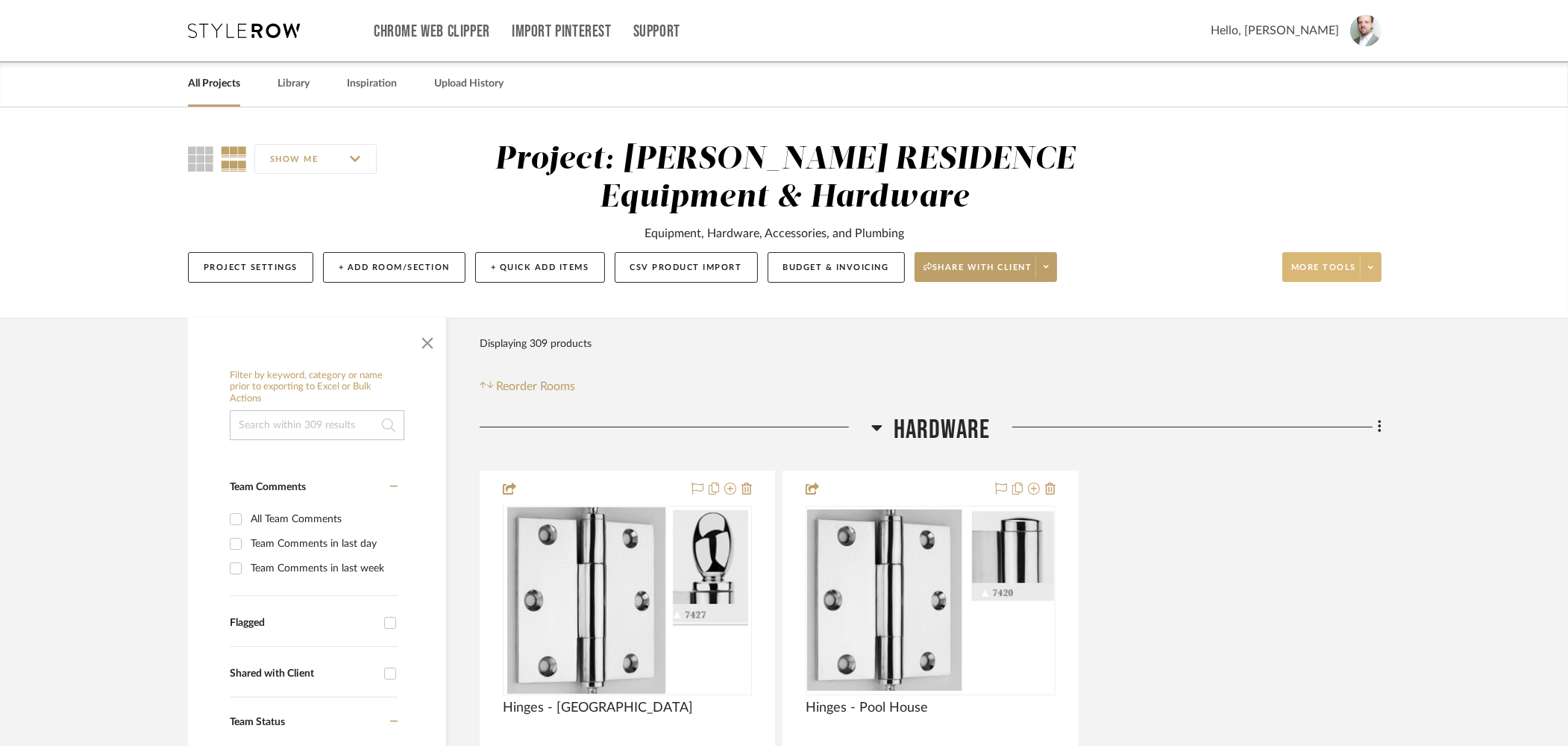
click at [1335, 272] on span "More tools" at bounding box center [1323, 273] width 65 height 22
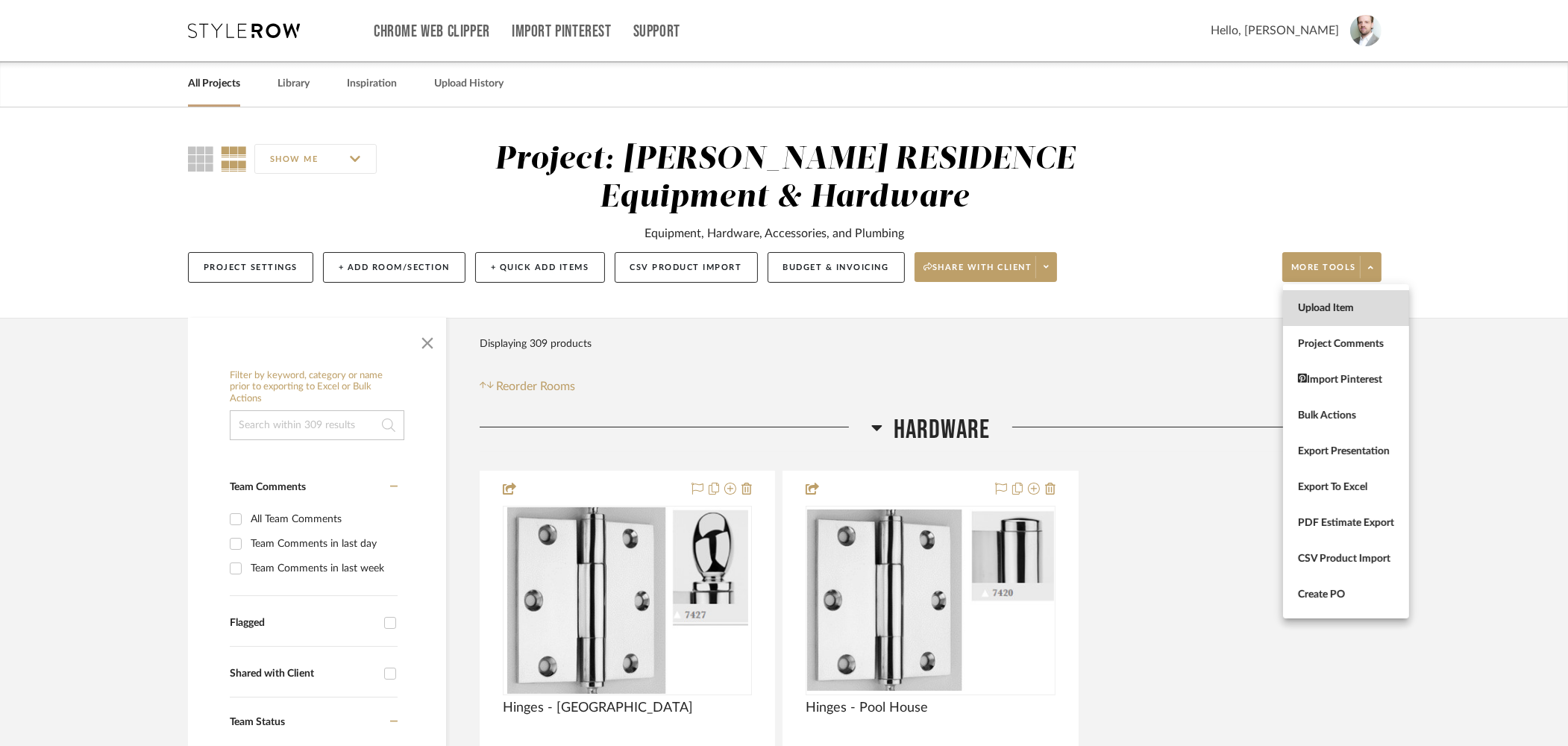
click at [1342, 309] on span "Upload Item" at bounding box center [1346, 308] width 96 height 13
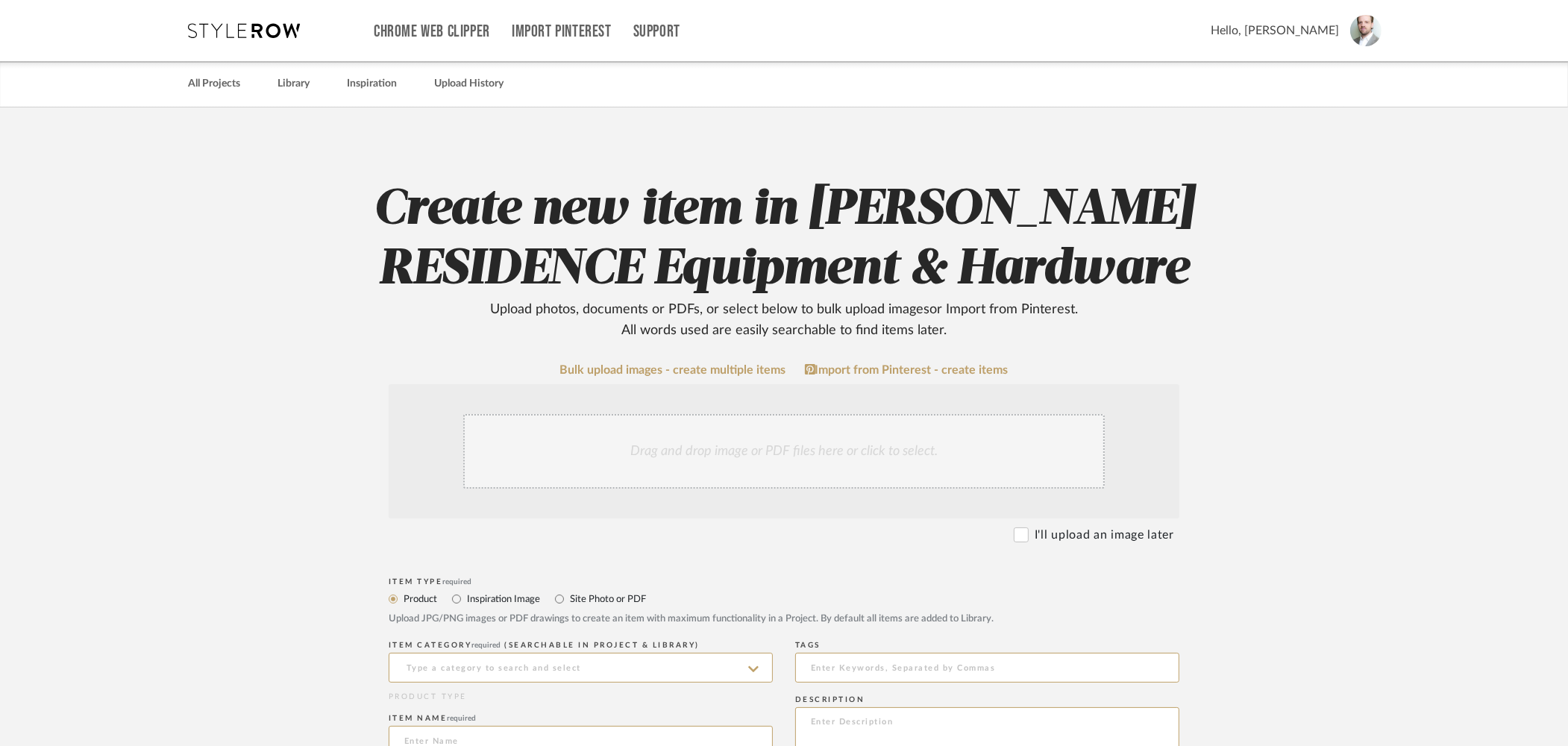
scroll to position [401, 0]
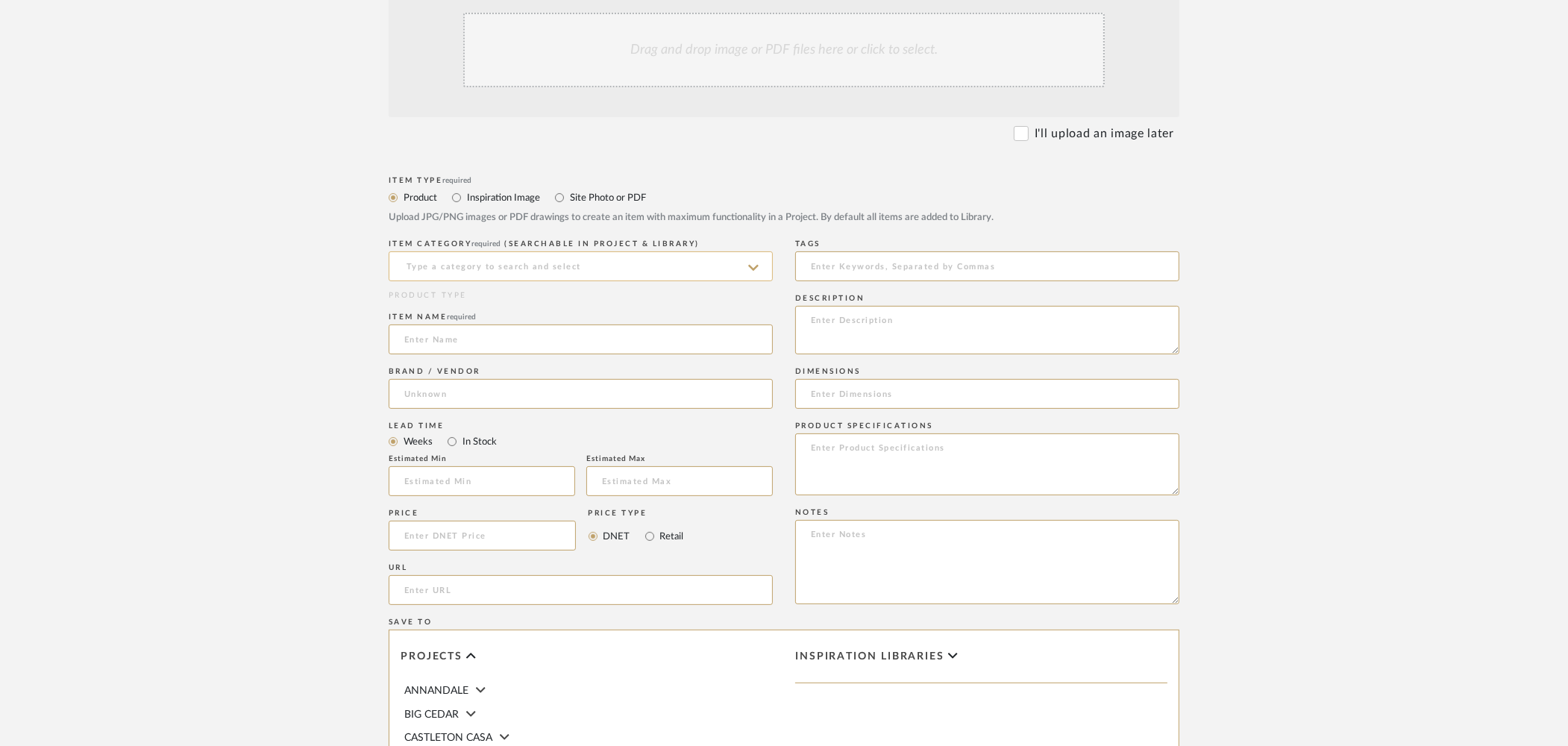
click at [461, 262] on input at bounding box center [581, 266] width 384 height 30
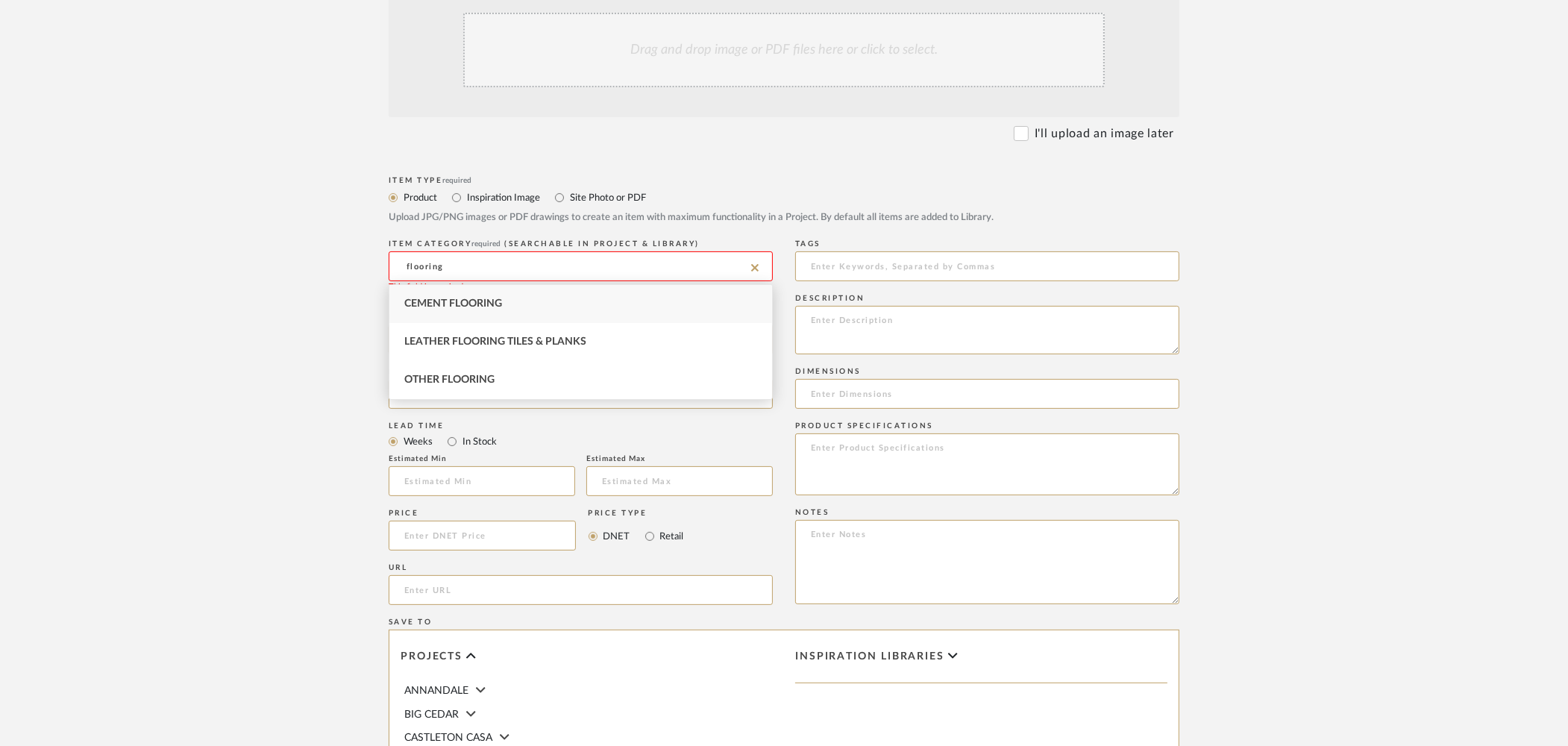
click at [485, 256] on input "flooring" at bounding box center [581, 266] width 384 height 30
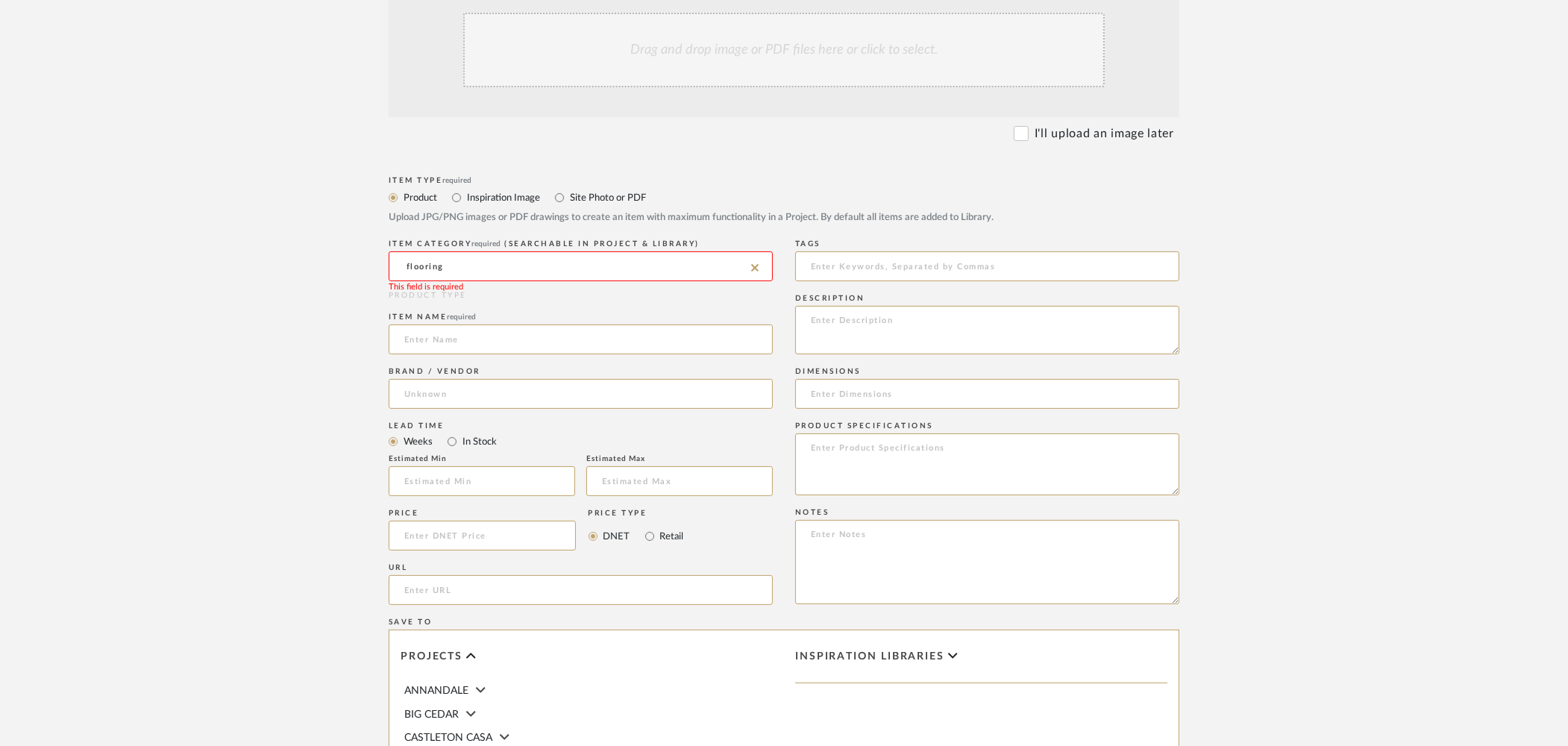
click at [485, 259] on input "flooring" at bounding box center [581, 266] width 384 height 30
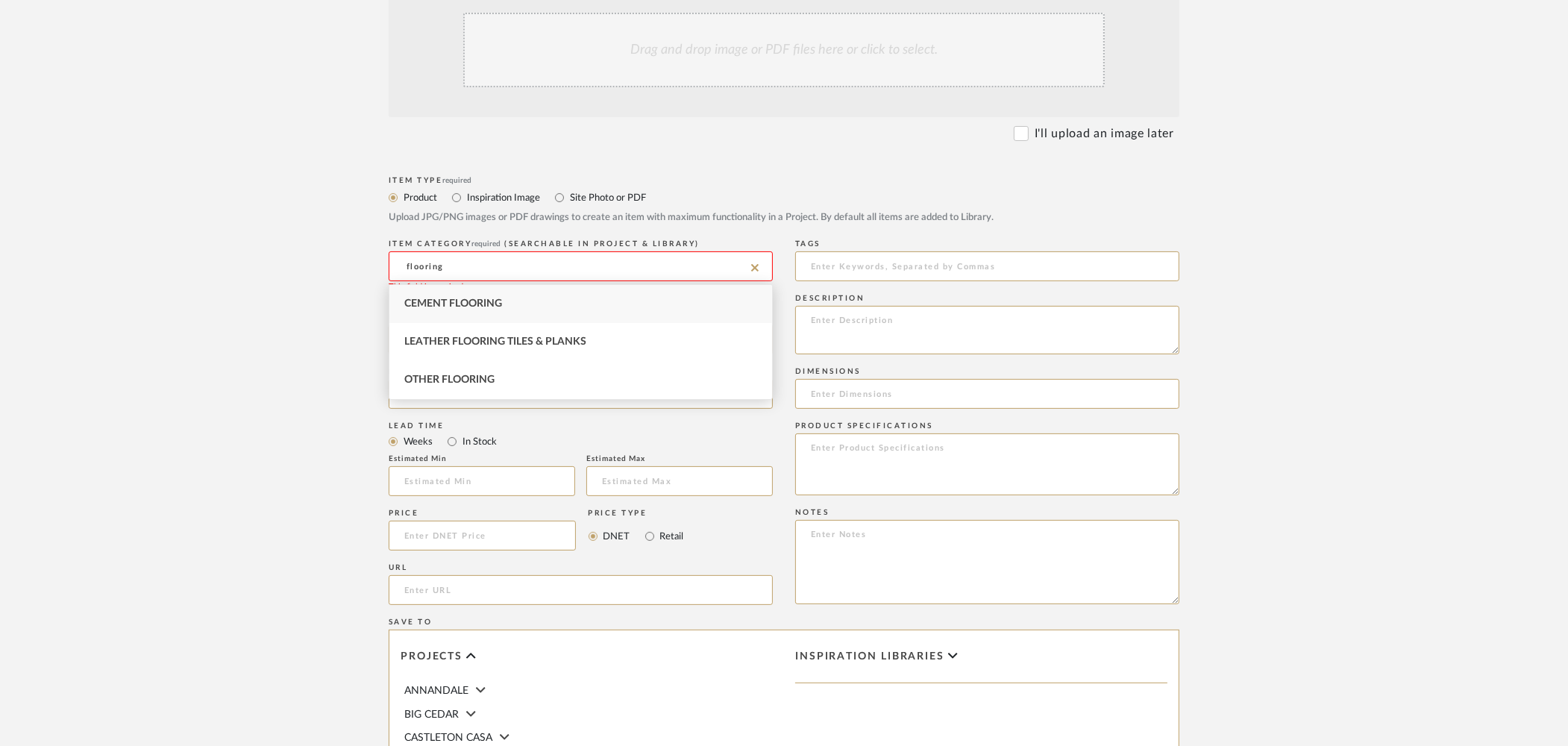
click at [485, 259] on input "flooring" at bounding box center [581, 266] width 384 height 30
type input "Carp"
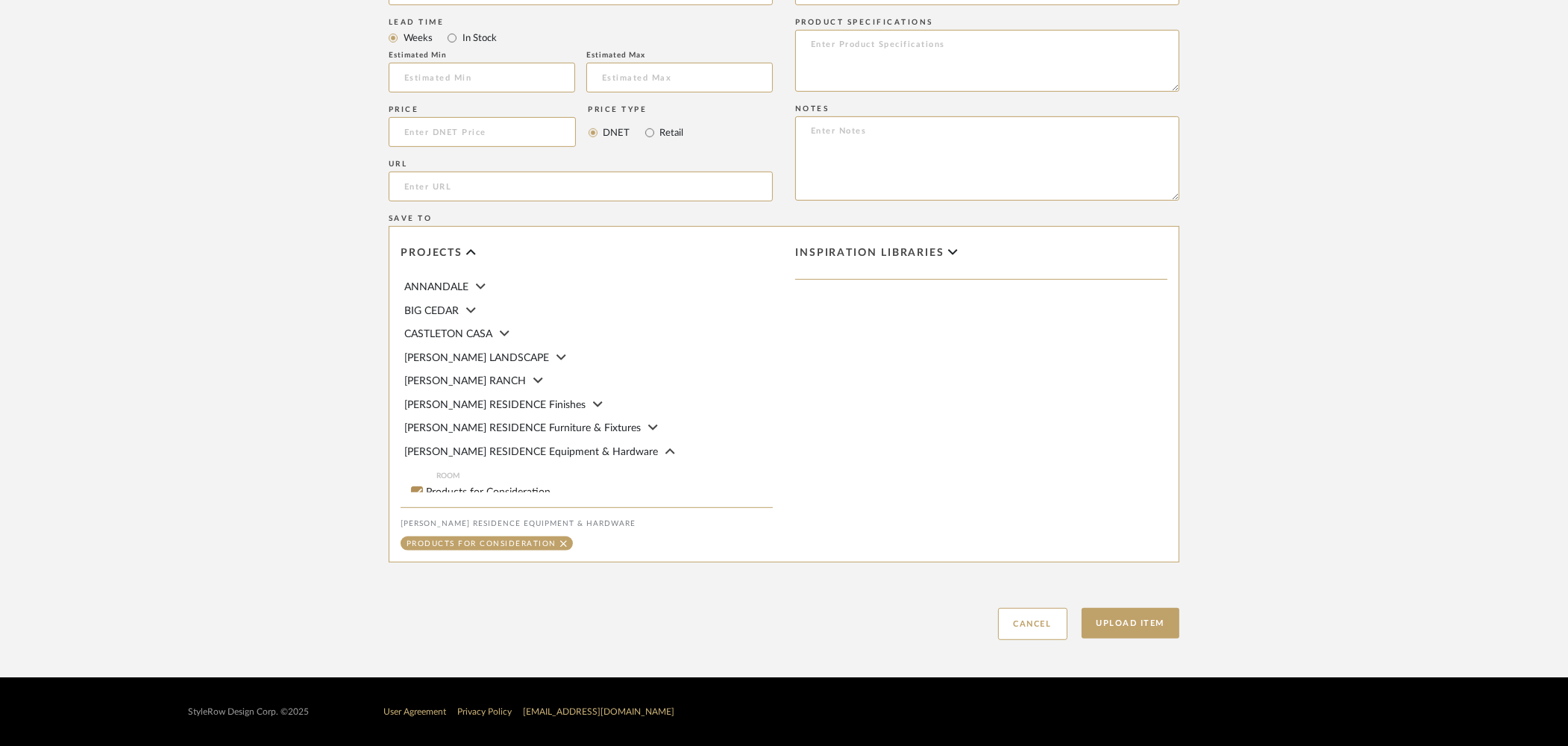
scroll to position [806, 0]
